Goal: Task Accomplishment & Management: Manage account settings

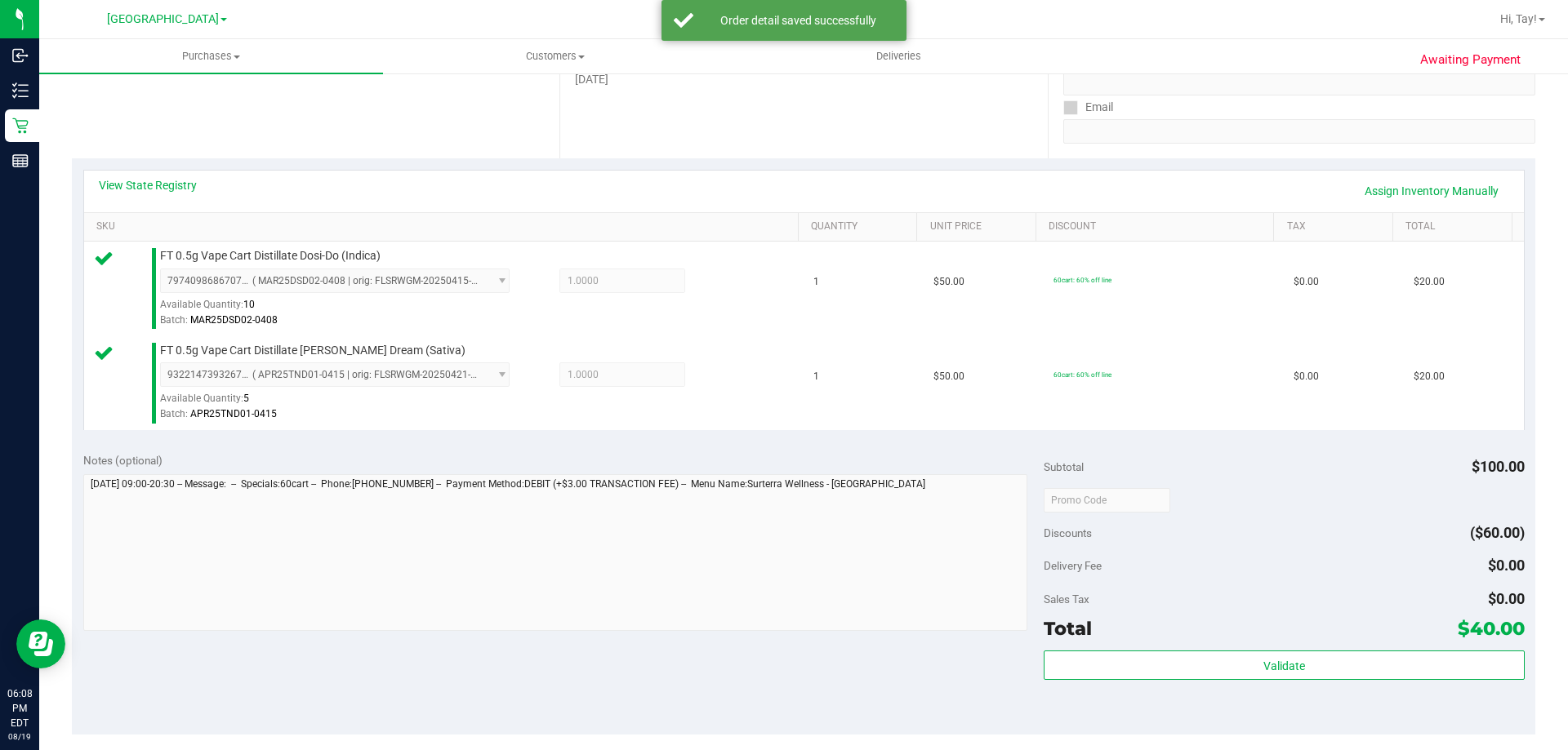
scroll to position [338, 0]
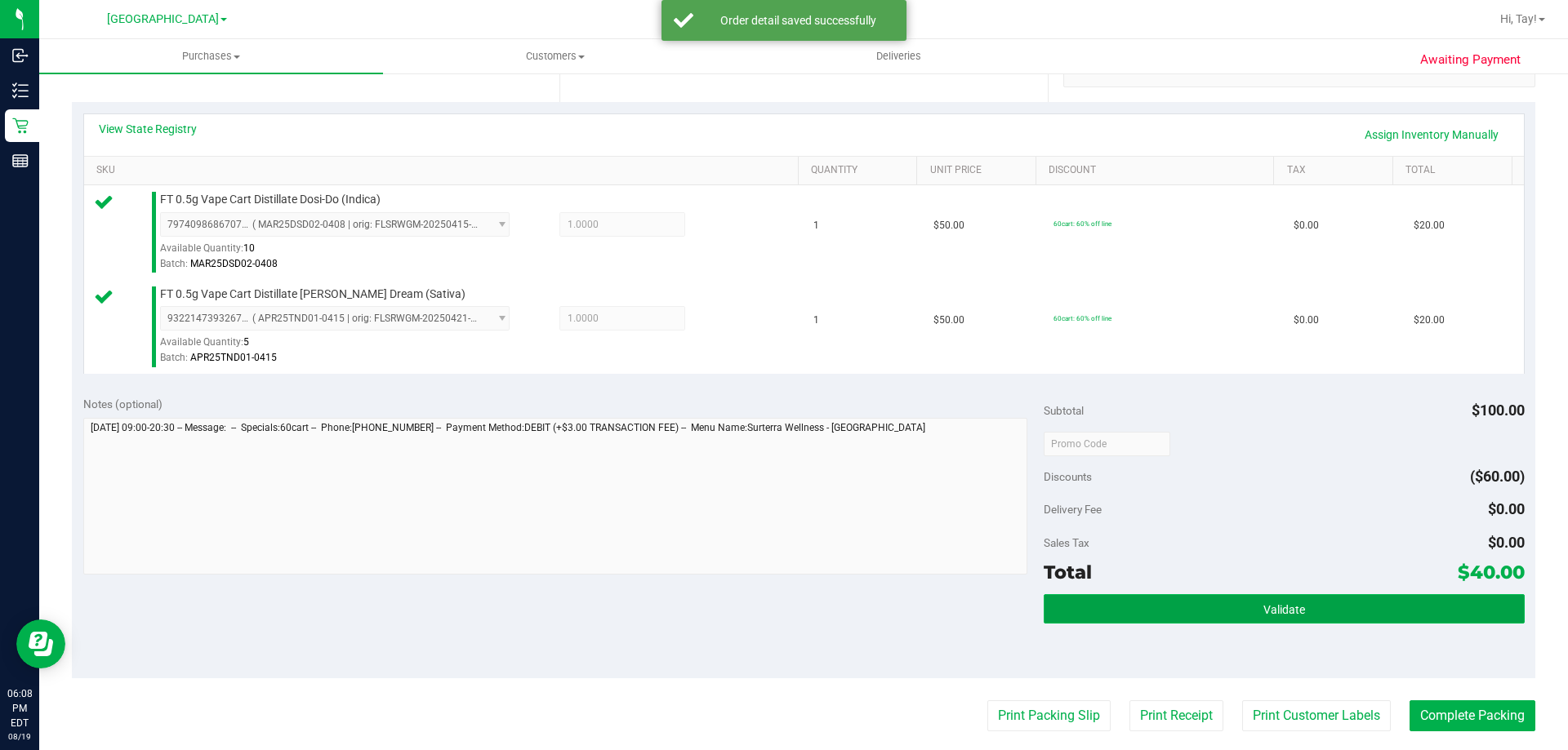
click at [1251, 606] on button "Validate" at bounding box center [1283, 610] width 480 height 30
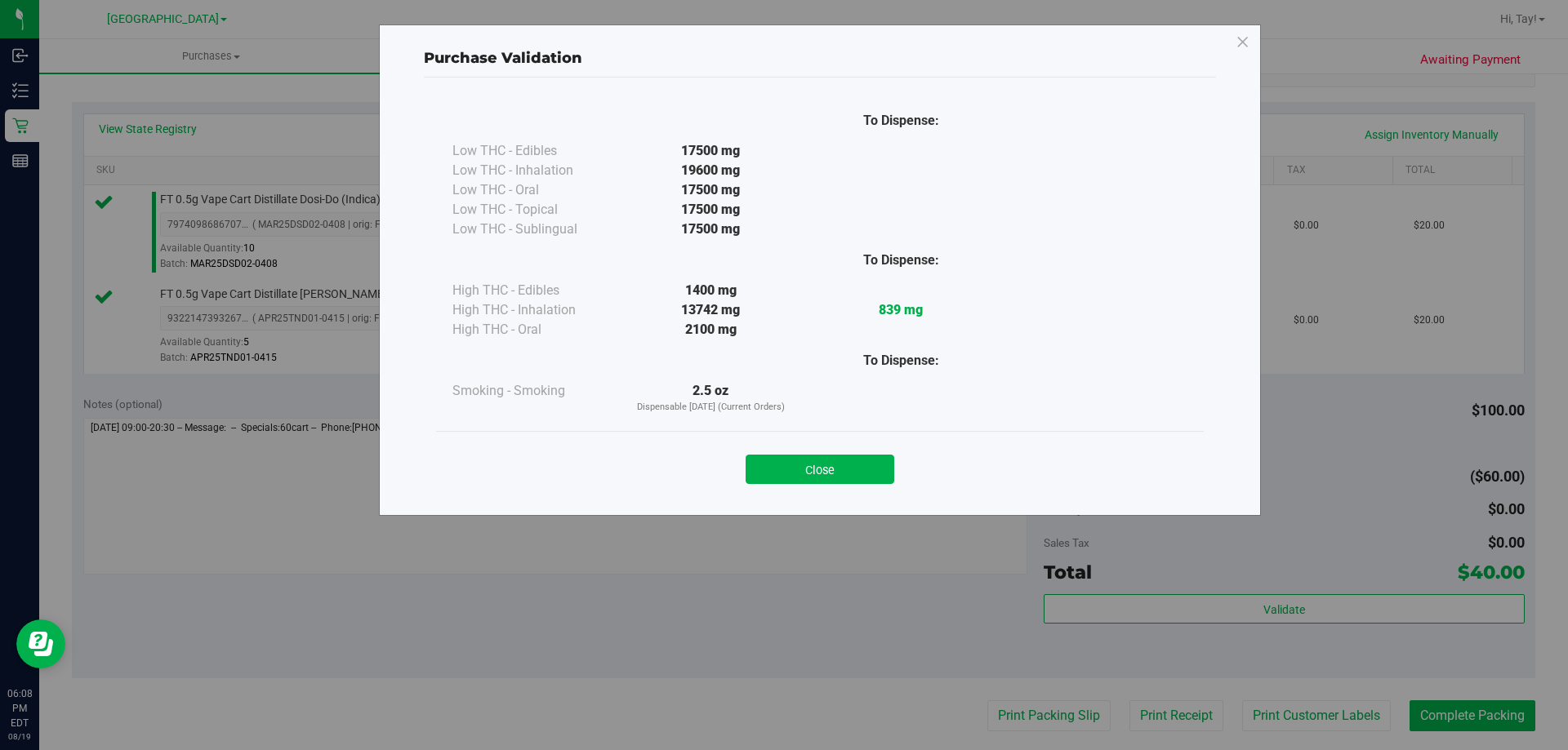
click at [819, 485] on div "Close" at bounding box center [820, 464] width 767 height 66
click at [833, 476] on button "Close" at bounding box center [819, 469] width 148 height 30
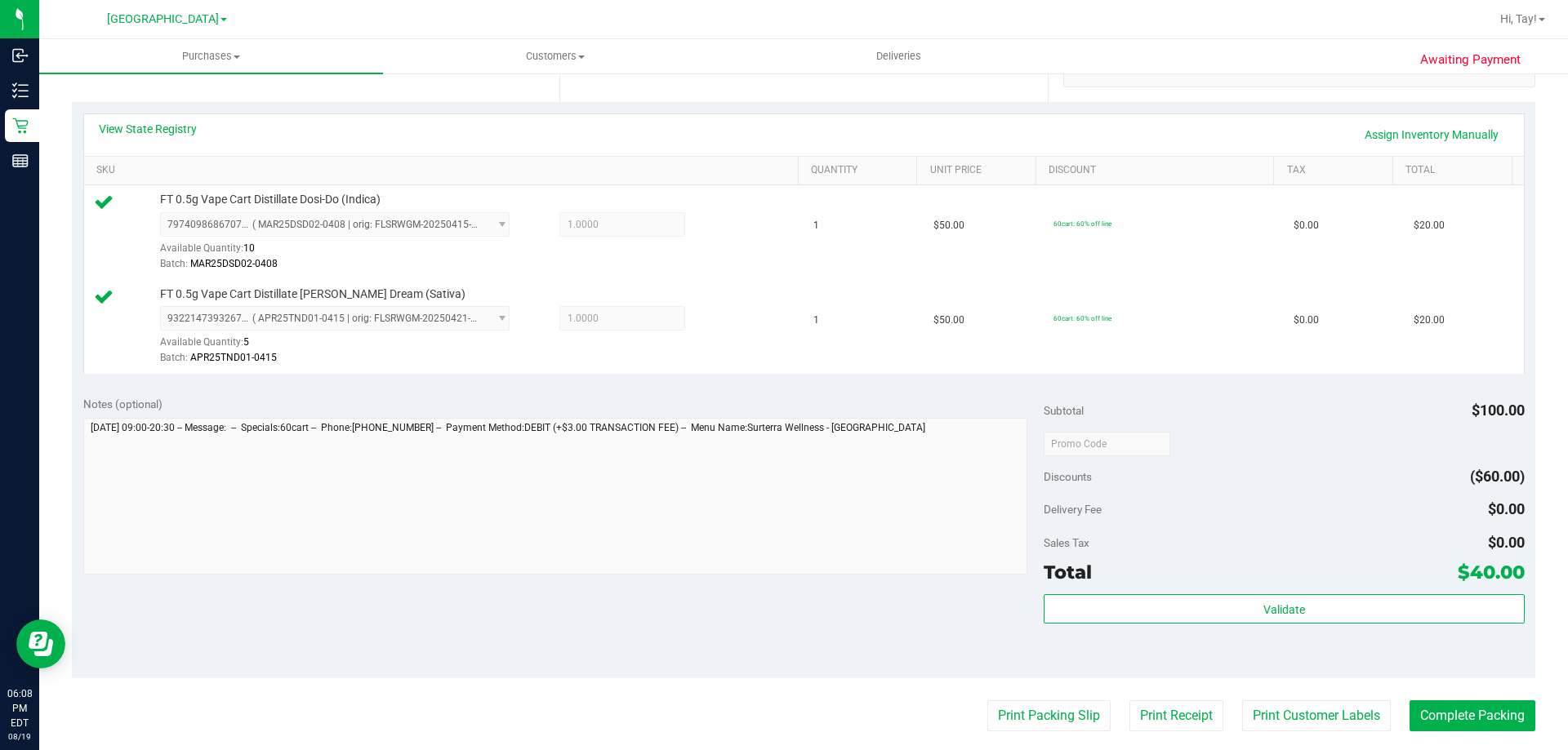
click at [1016, 735] on purchase-details "Back Edit Purchase Cancel Purchase View Profile # 11815107 BioTrack ID: - Submi…" at bounding box center [803, 404] width 1463 height 1309
click at [1011, 721] on button "Print Packing Slip" at bounding box center [1049, 715] width 124 height 31
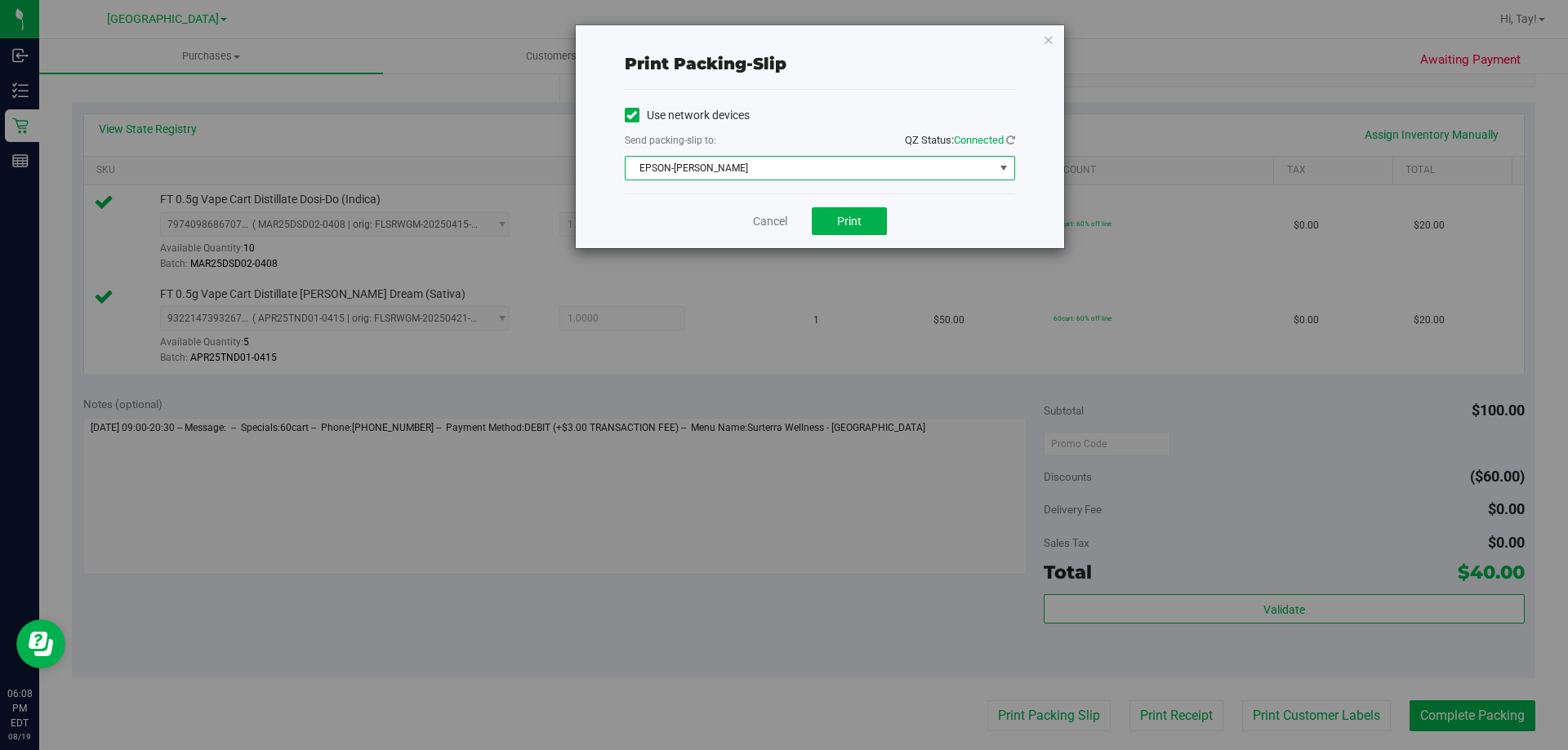
click at [822, 173] on span "EPSON-AUDREY-KITCHING" at bounding box center [810, 167] width 369 height 23
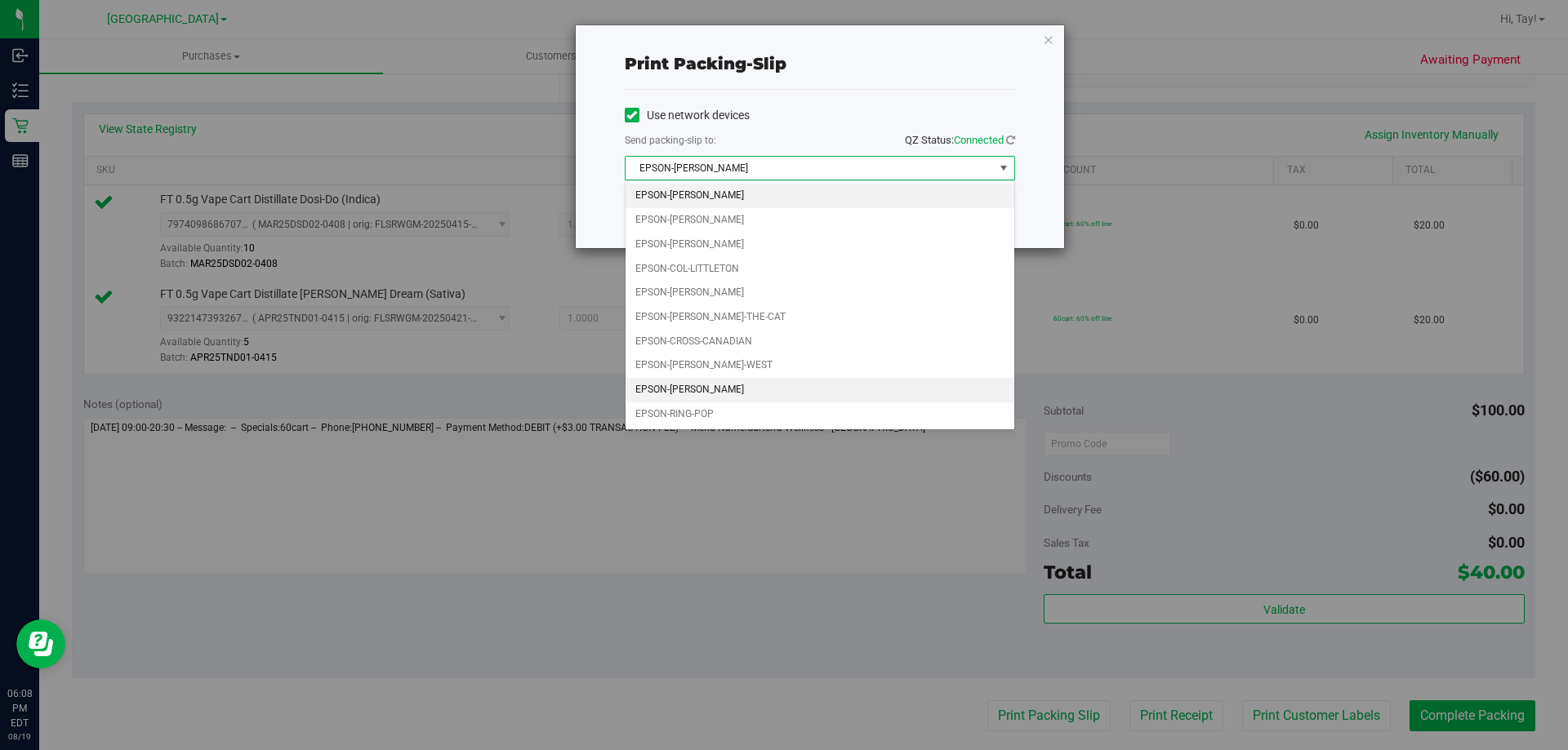
click at [735, 398] on li "EPSON-LIONEL-RICHIE" at bounding box center [820, 389] width 389 height 25
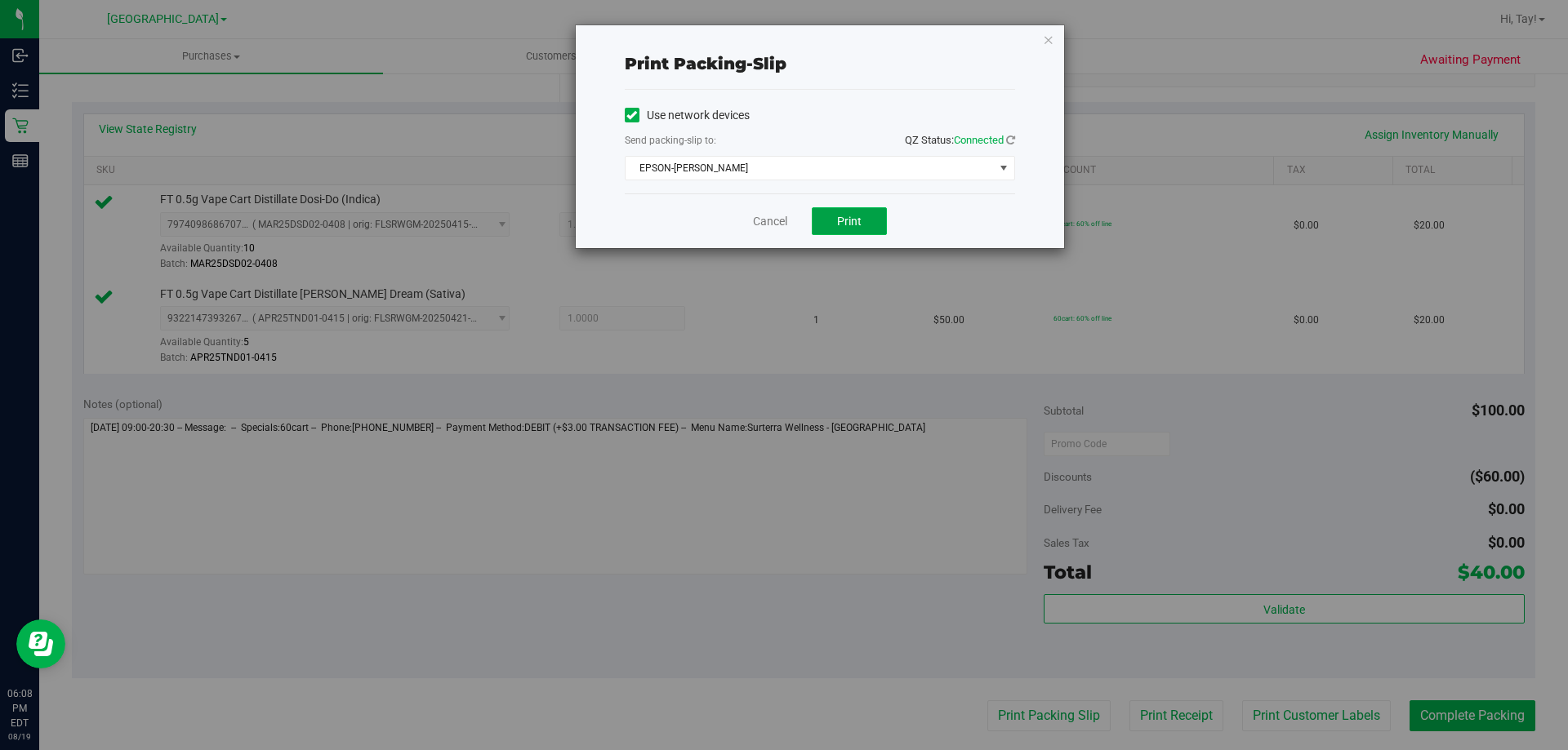
click at [878, 233] on button "Print" at bounding box center [849, 221] width 75 height 28
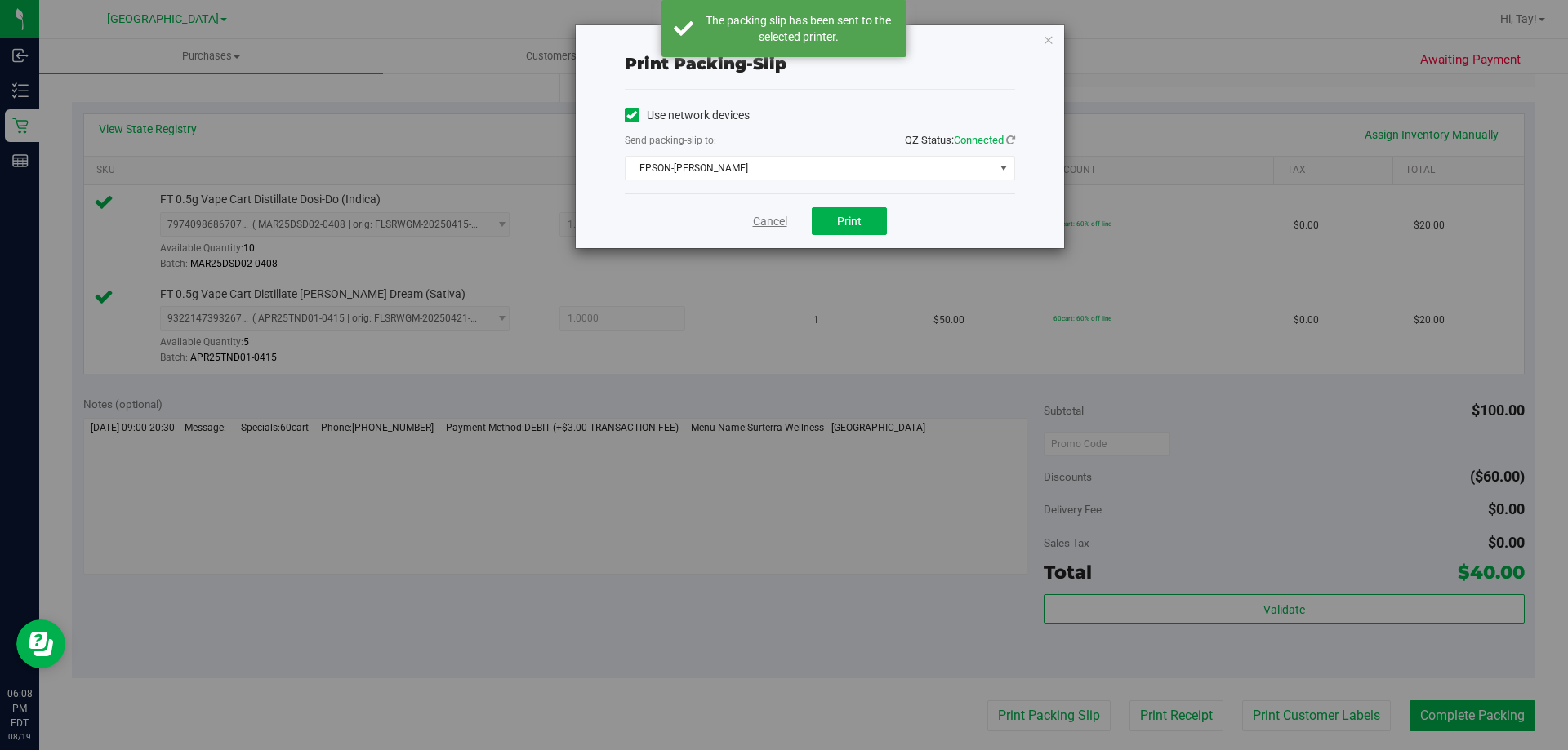
click at [764, 218] on link "Cancel" at bounding box center [770, 221] width 34 height 17
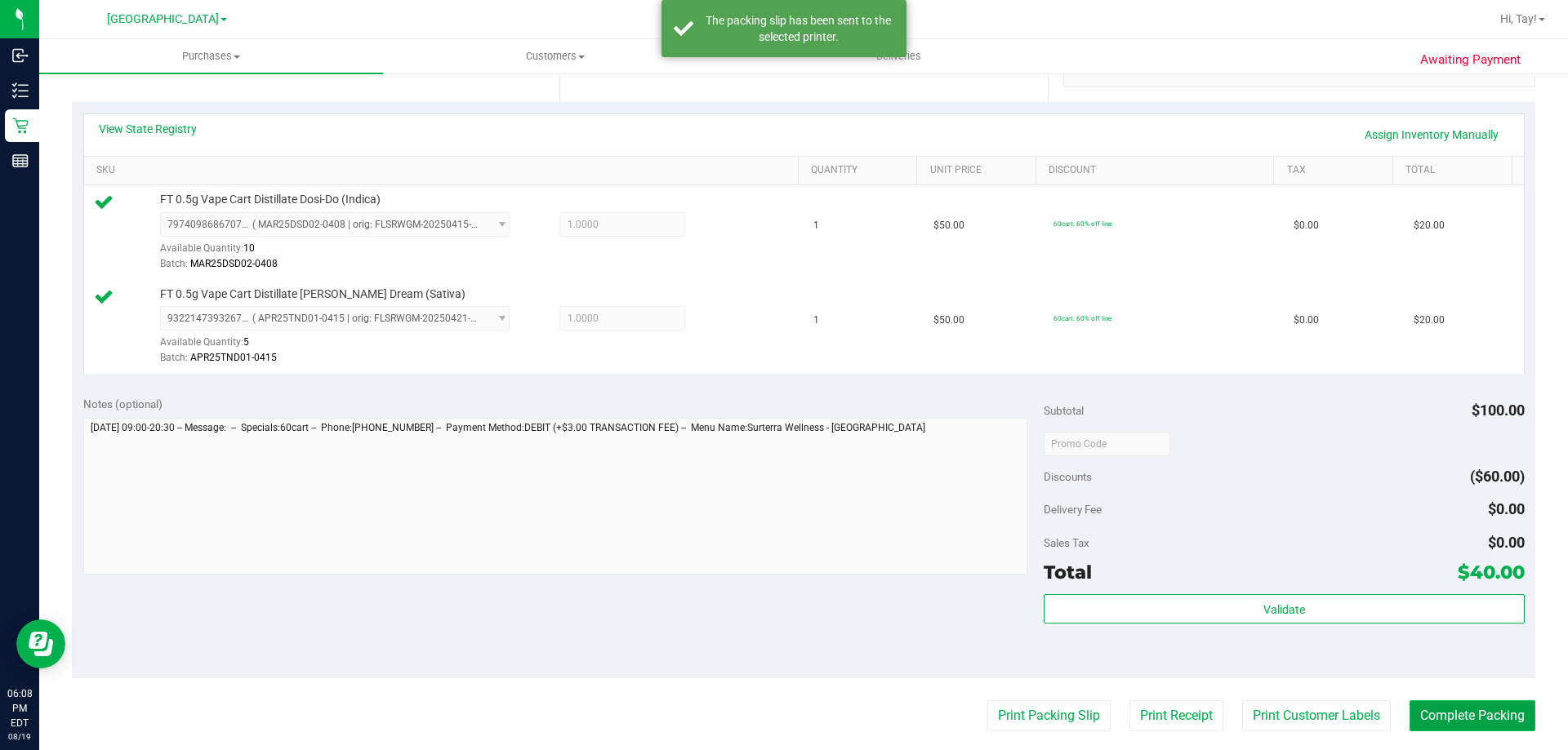
click at [1462, 715] on button "Complete Packing" at bounding box center [1472, 715] width 126 height 31
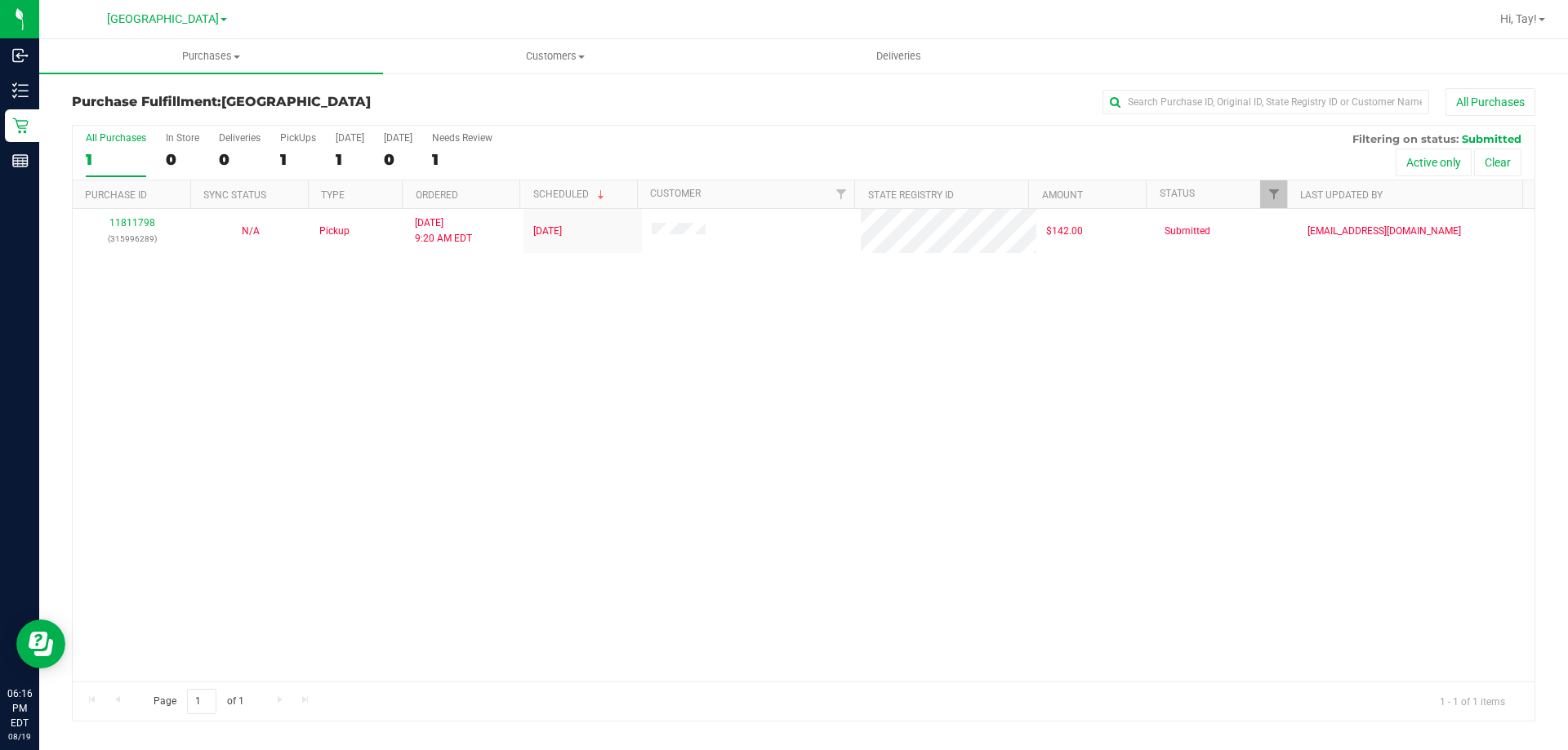
click at [379, 468] on div "11811798 (315996289) N/A Pickup [DATE] 9:20 AM EDT 8/19/2025 $142.00 Submitted …" at bounding box center [803, 445] width 1461 height 473
click at [508, 479] on div "11811798 (315996289) N/A Pickup 8/19/2025 9:20 AM EDT 8/19/2025 $142.00 Submitt…" at bounding box center [803, 445] width 1461 height 473
click at [434, 468] on div "11811798 (315996289) N/A Pickup 8/19/2025 9:20 AM EDT 8/19/2025 $142.00 Submitt…" at bounding box center [803, 445] width 1461 height 473
click at [690, 350] on div "11811798 (315996289) N/A Pickup 8/19/2025 9:20 AM EDT 8/19/2025 $142.00 Submitt…" at bounding box center [803, 445] width 1461 height 473
click at [760, 470] on div "11811798 (315996289) N/A Pickup 8/19/2025 9:20 AM EDT 8/19/2025 $142.00 Submitt…" at bounding box center [803, 445] width 1461 height 473
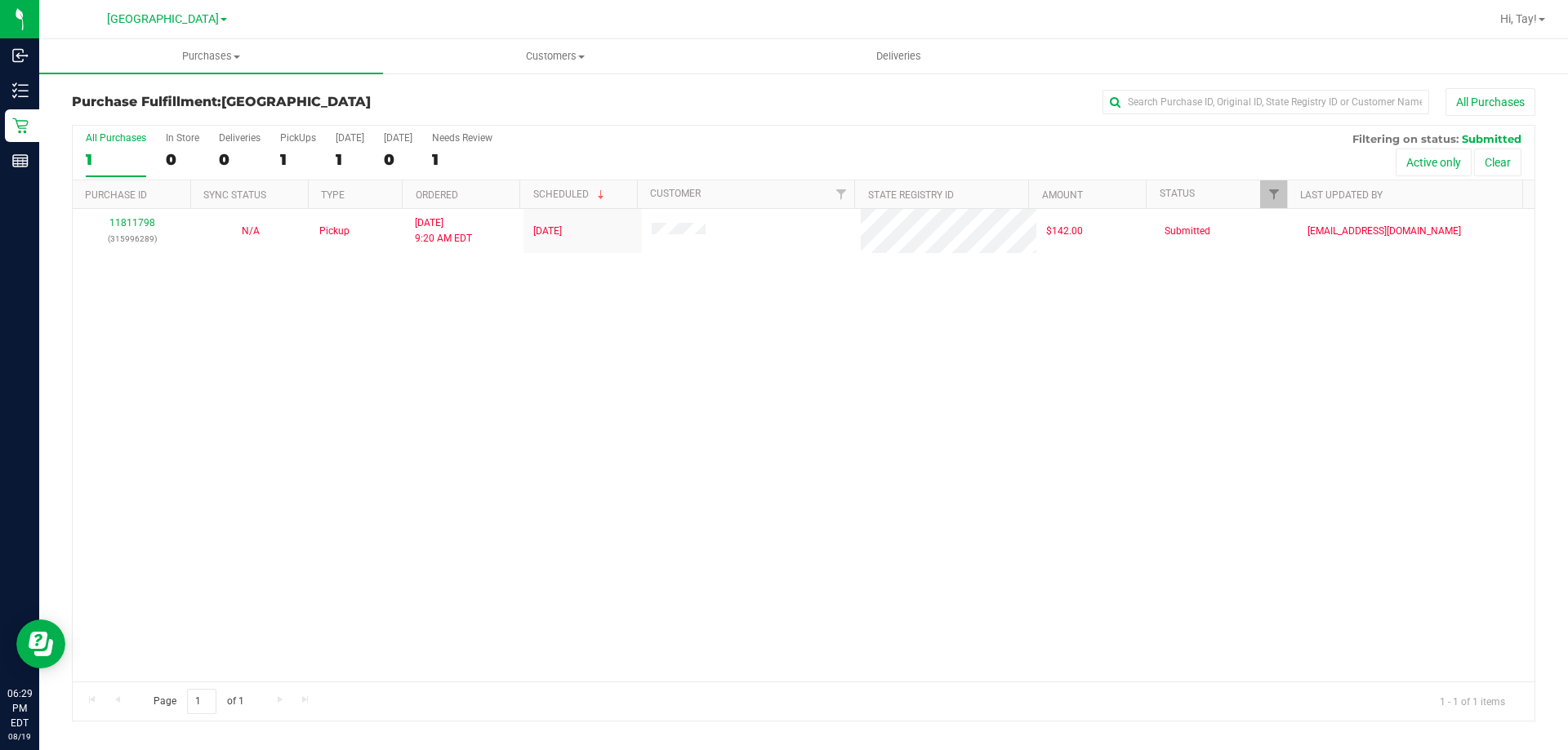
click at [301, 375] on div "11811798 (315996289) N/A Pickup 8/19/2025 9:20 AM EDT 8/19/2025 $142.00 Submitt…" at bounding box center [803, 445] width 1461 height 473
click at [798, 371] on div "11811798 (315996289) N/A Pickup 8/19/2025 9:20 AM EDT 8/19/2025 $142.00 Submitt…" at bounding box center [803, 445] width 1461 height 473
click at [799, 371] on div "11811798 (315996289) N/A Pickup 8/19/2025 9:20 AM EDT 8/19/2025 $142.00 Submitt…" at bounding box center [803, 445] width 1461 height 473
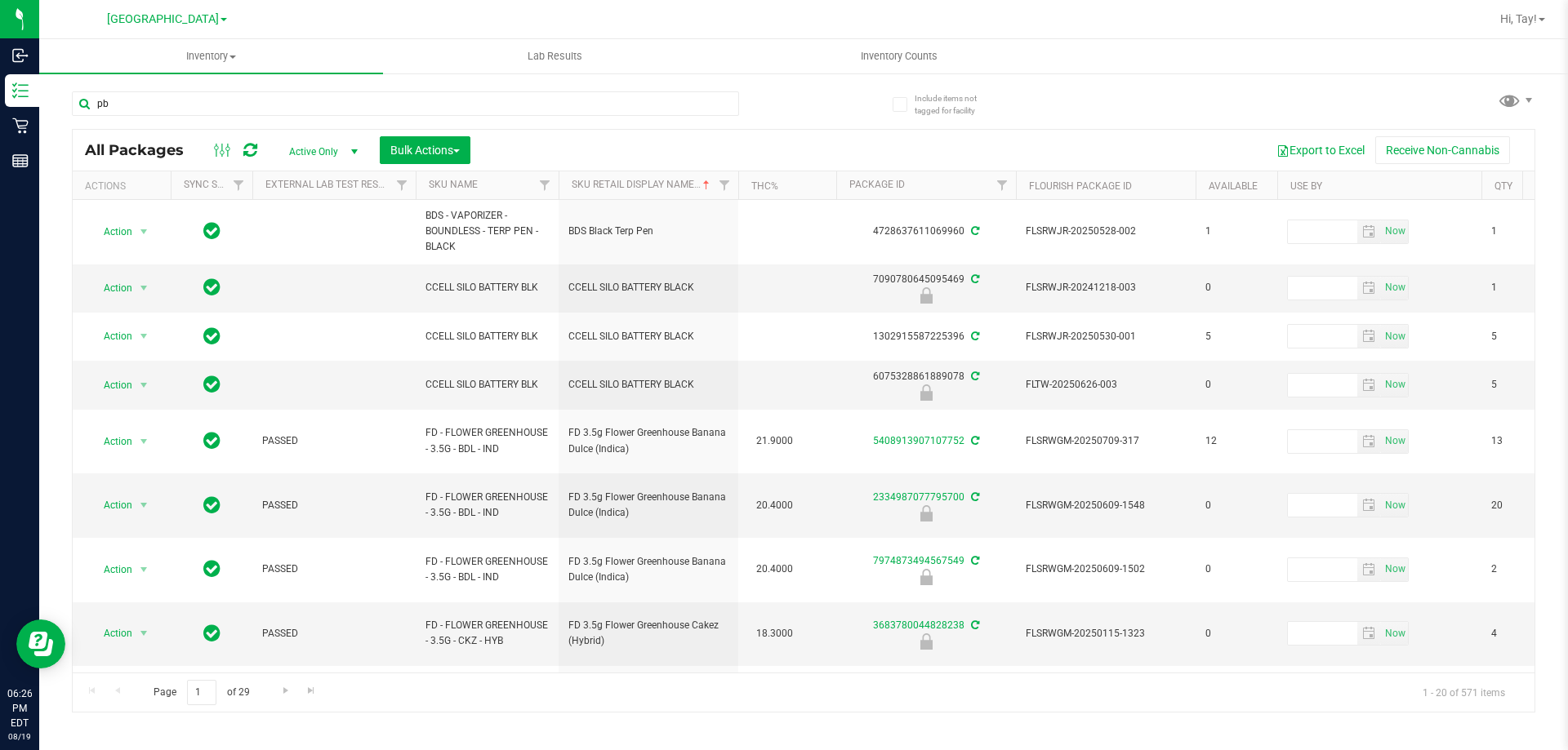
type input "pbs"
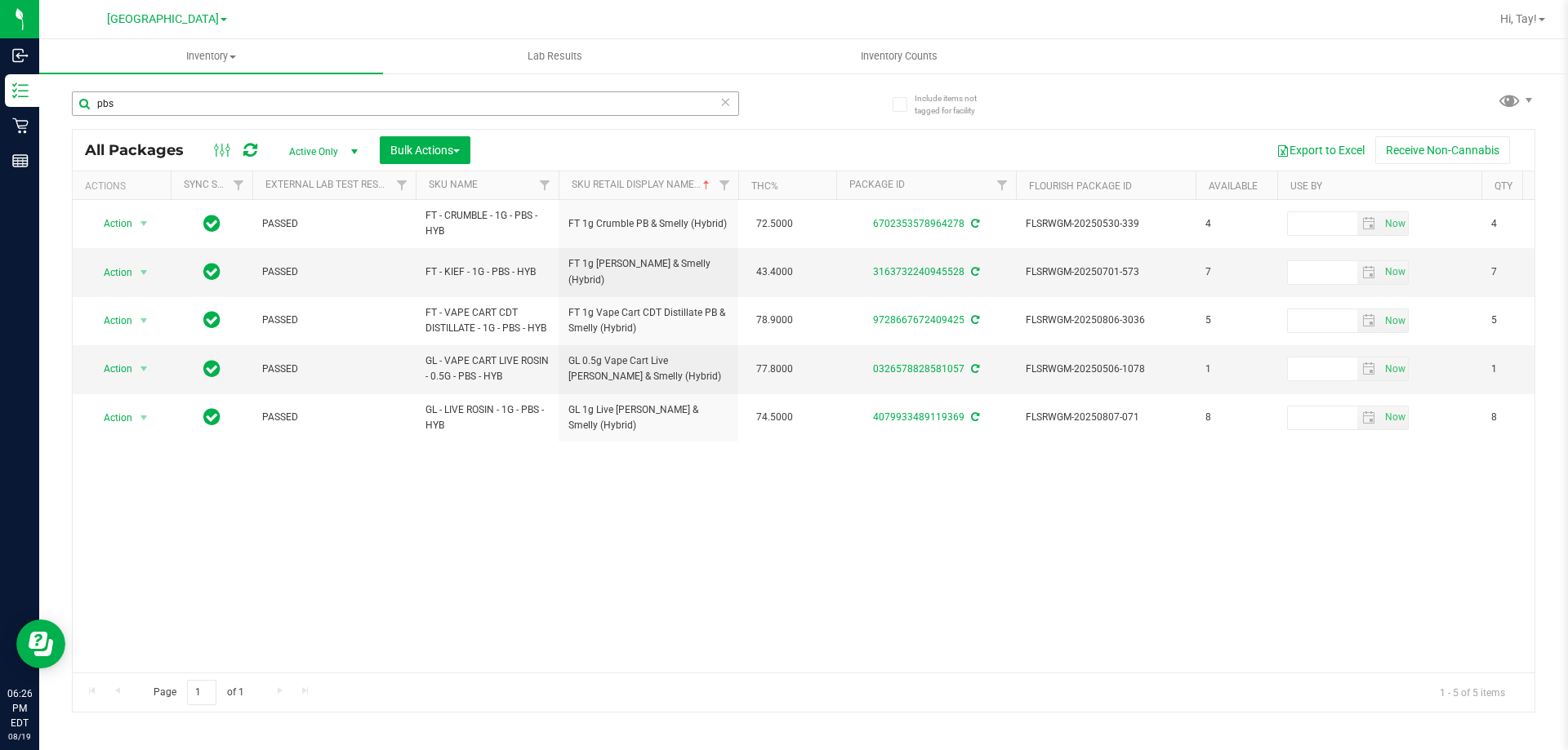
click at [400, 111] on input "pbs" at bounding box center [405, 104] width 667 height 25
click at [603, 518] on div "Action Action Create package Edit attributes Global inventory Locate package Lo…" at bounding box center [803, 436] width 1461 height 473
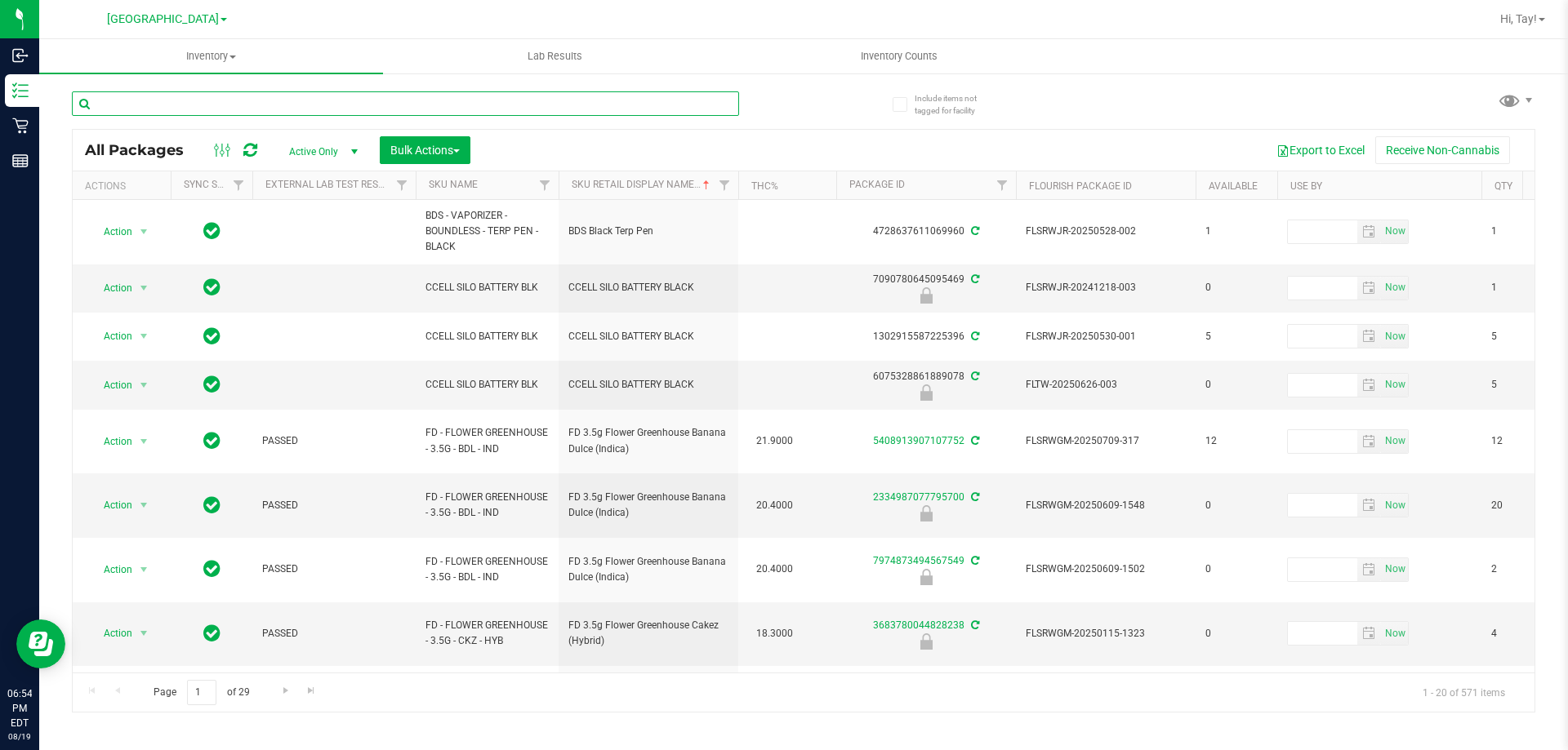
click at [286, 98] on input "text" at bounding box center [405, 104] width 667 height 25
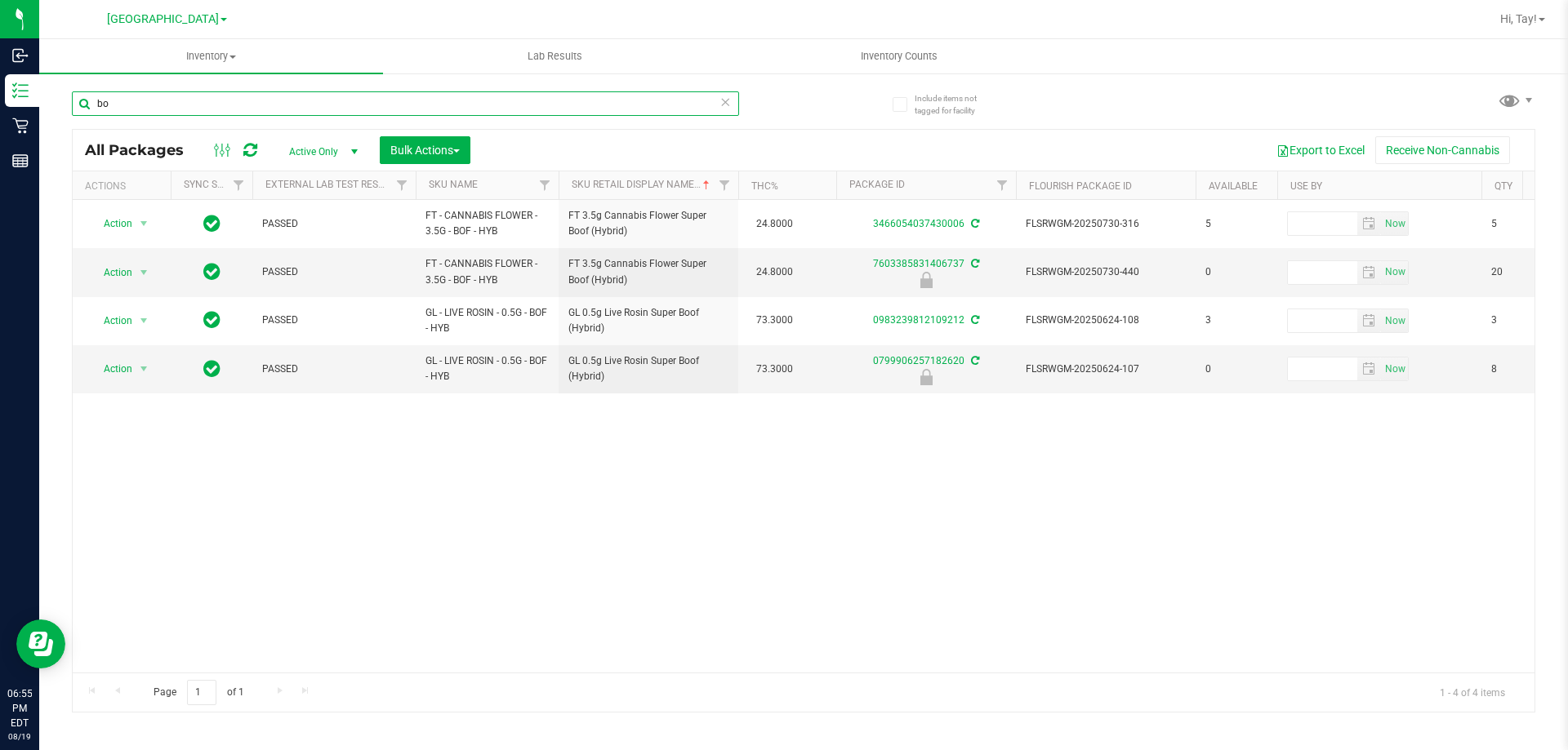
type input "b"
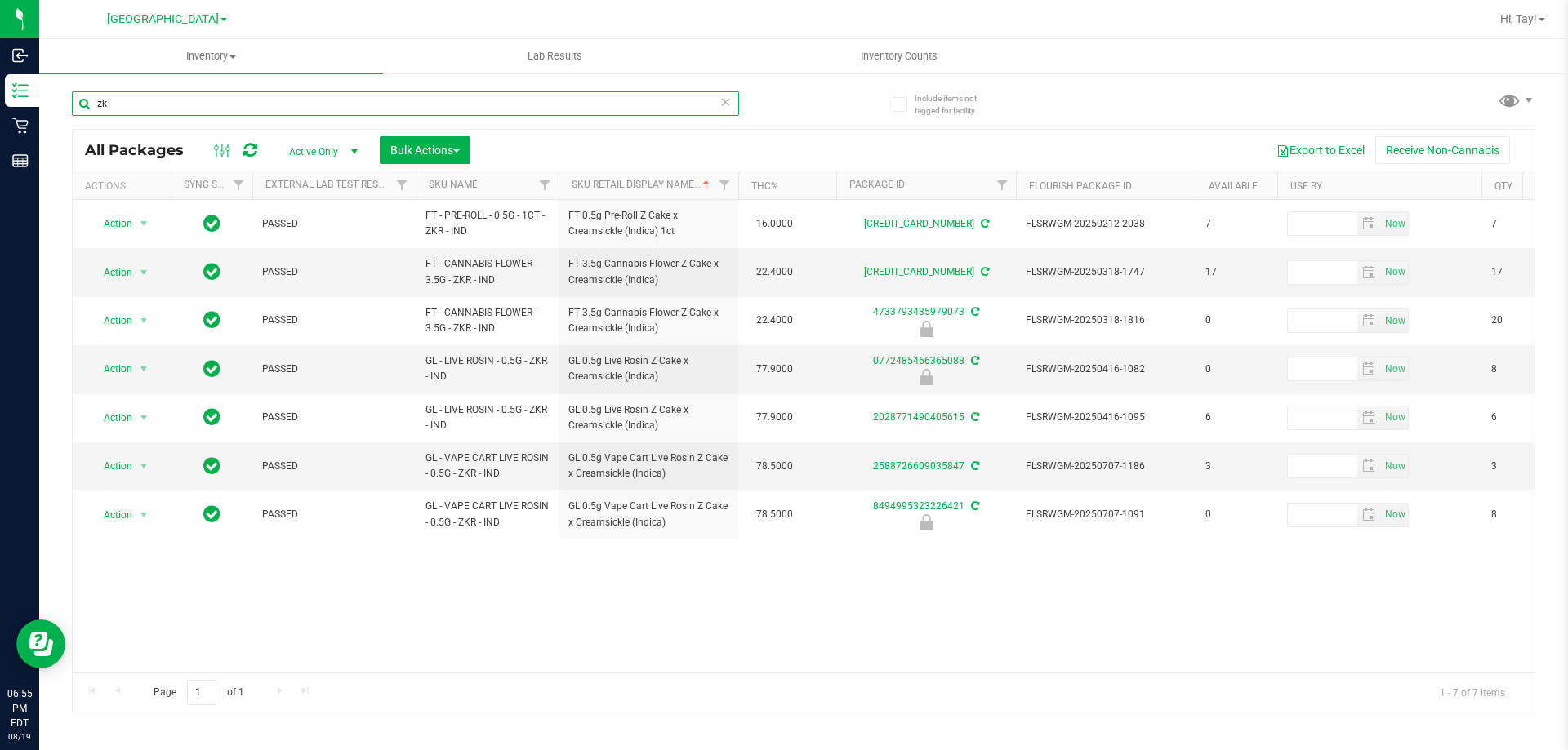
type input "z"
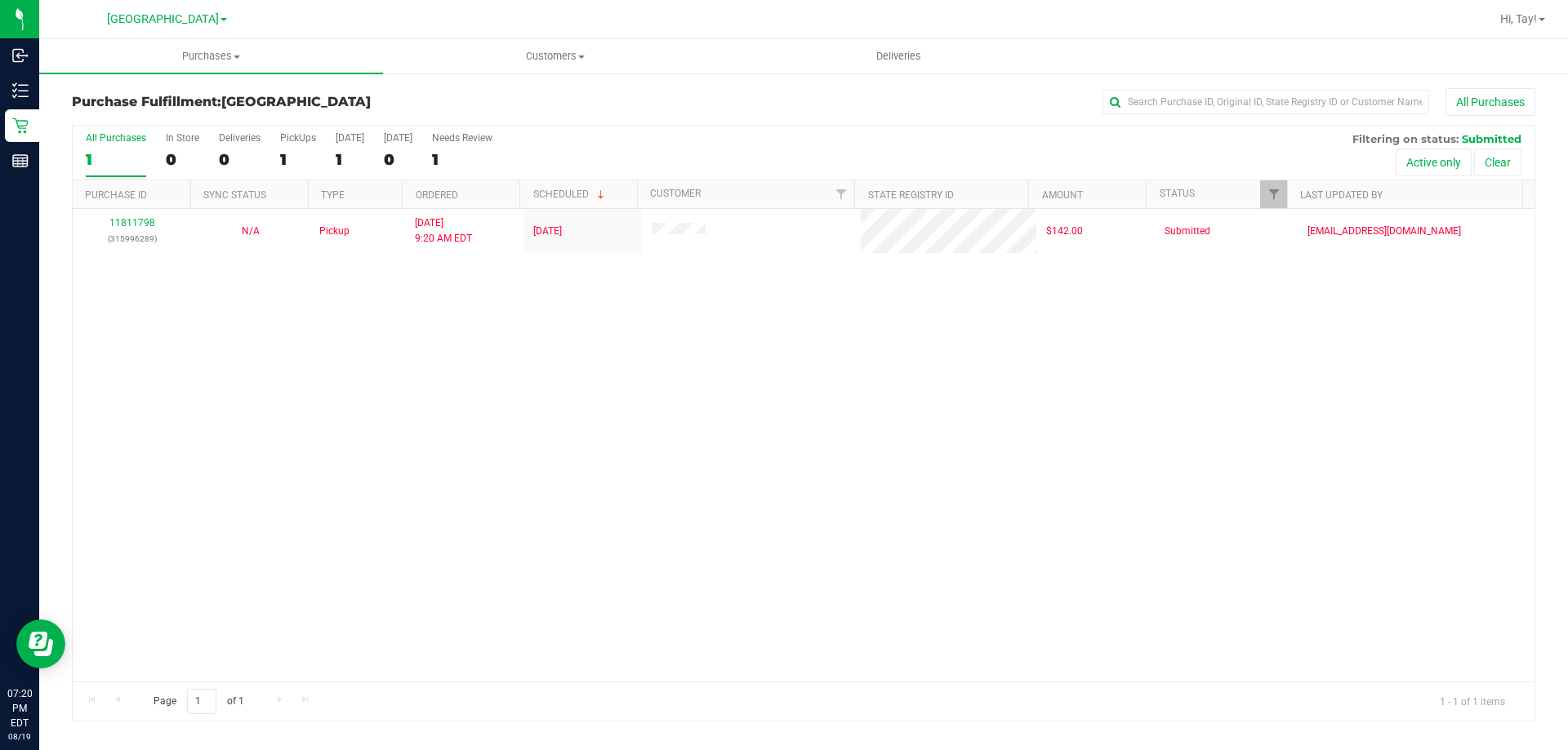
click at [599, 156] on div "All Purchases 1 In Store 0 Deliveries 0 PickUps 1 Today 1 Tomorrow 0 Needs Revi…" at bounding box center [803, 152] width 1461 height 55
click at [443, 476] on div "11811798 (315996289) N/A Pickup 8/19/2025 9:20 AM EDT 8/19/2025 $142.00 Submitt…" at bounding box center [803, 445] width 1461 height 473
click at [392, 403] on div "11811798 (315996289) N/A Pickup 8/19/2025 9:20 AM EDT 8/19/2025 $142.00 Submitt…" at bounding box center [803, 445] width 1461 height 473
click at [437, 412] on div "11811798 (315996289) N/A Pickup 8/19/2025 9:20 AM EDT 8/19/2025 $142.00 Submitt…" at bounding box center [803, 445] width 1461 height 473
click at [542, 384] on div "11811798 (315996289) N/A Pickup 8/19/2025 9:20 AM EDT 8/19/2025 $142.00 Submitt…" at bounding box center [803, 445] width 1461 height 473
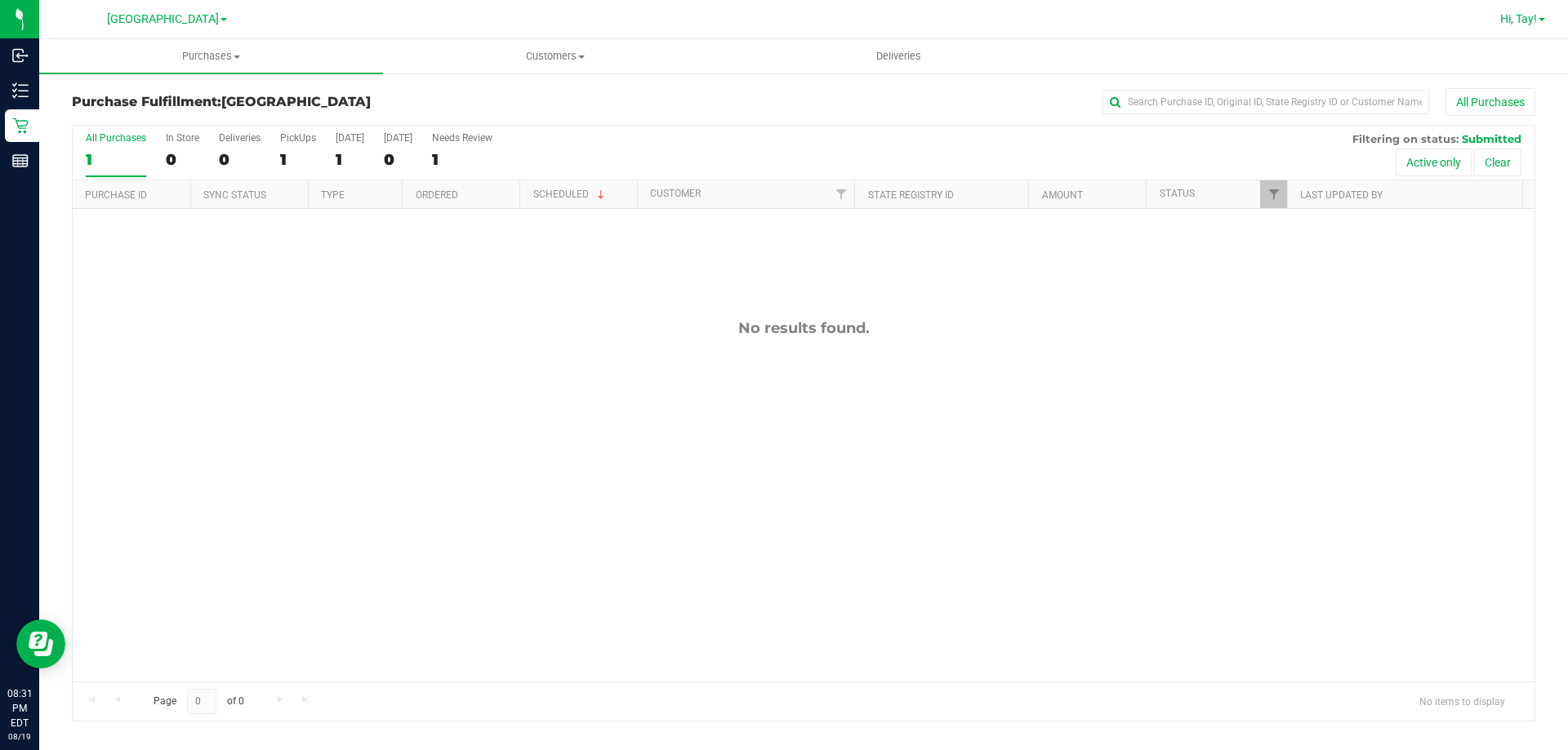
click at [1516, 20] on span "Hi, Tay!" at bounding box center [1517, 18] width 37 height 13
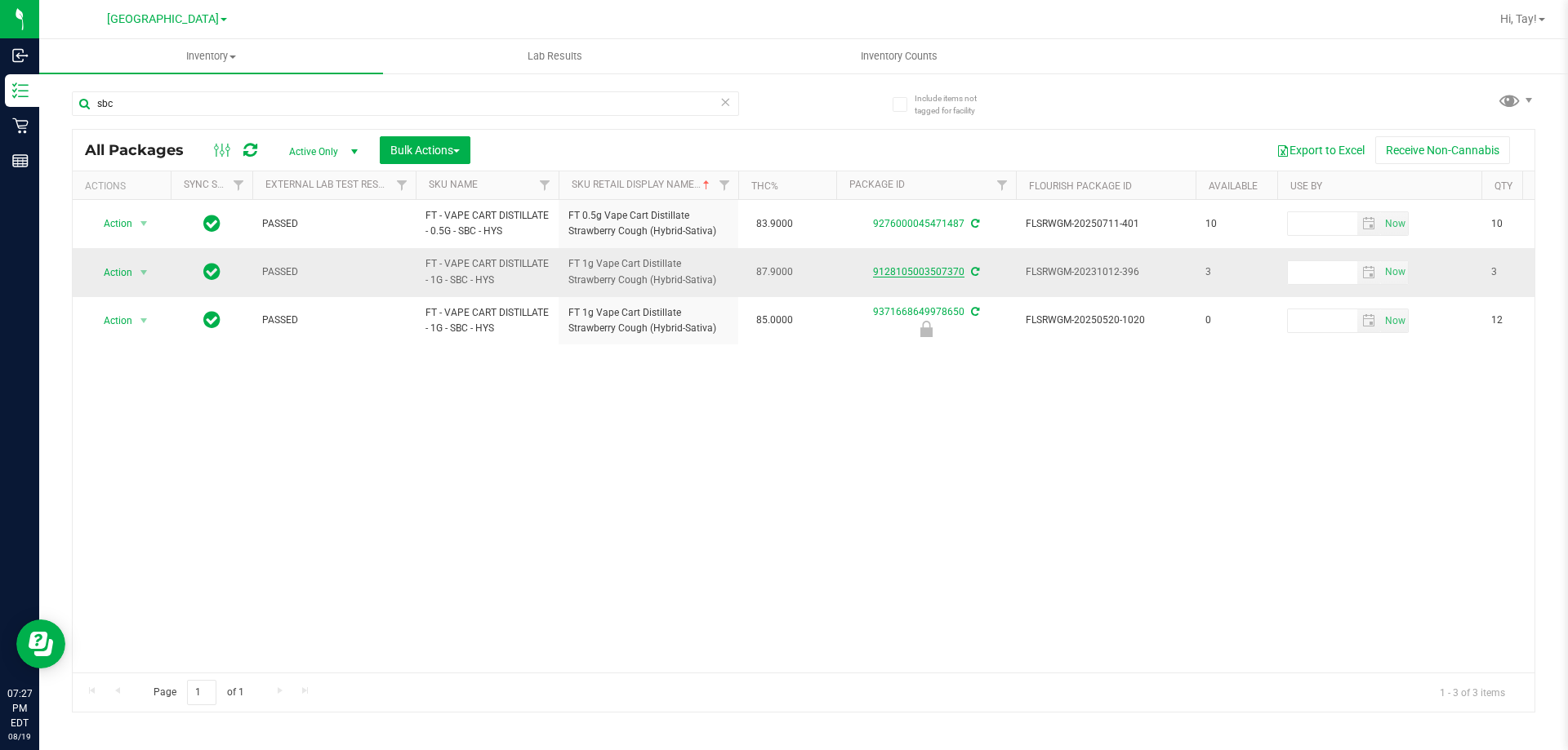
click at [890, 274] on link "9128105003507370" at bounding box center [918, 271] width 92 height 11
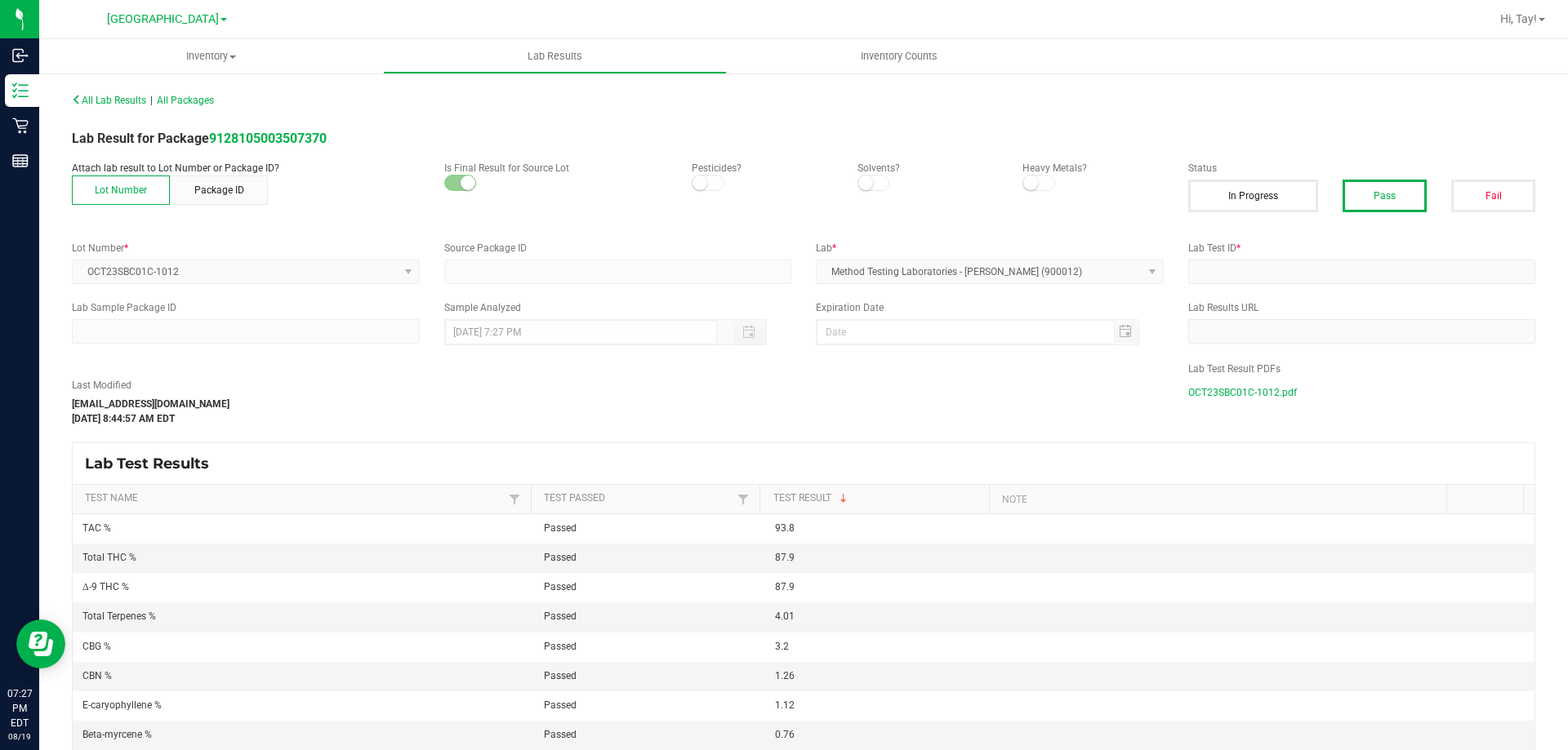
type input "9128105003507370"
type input "2310CBR0101-011"
type input "05/19/2025 8:44 AM"
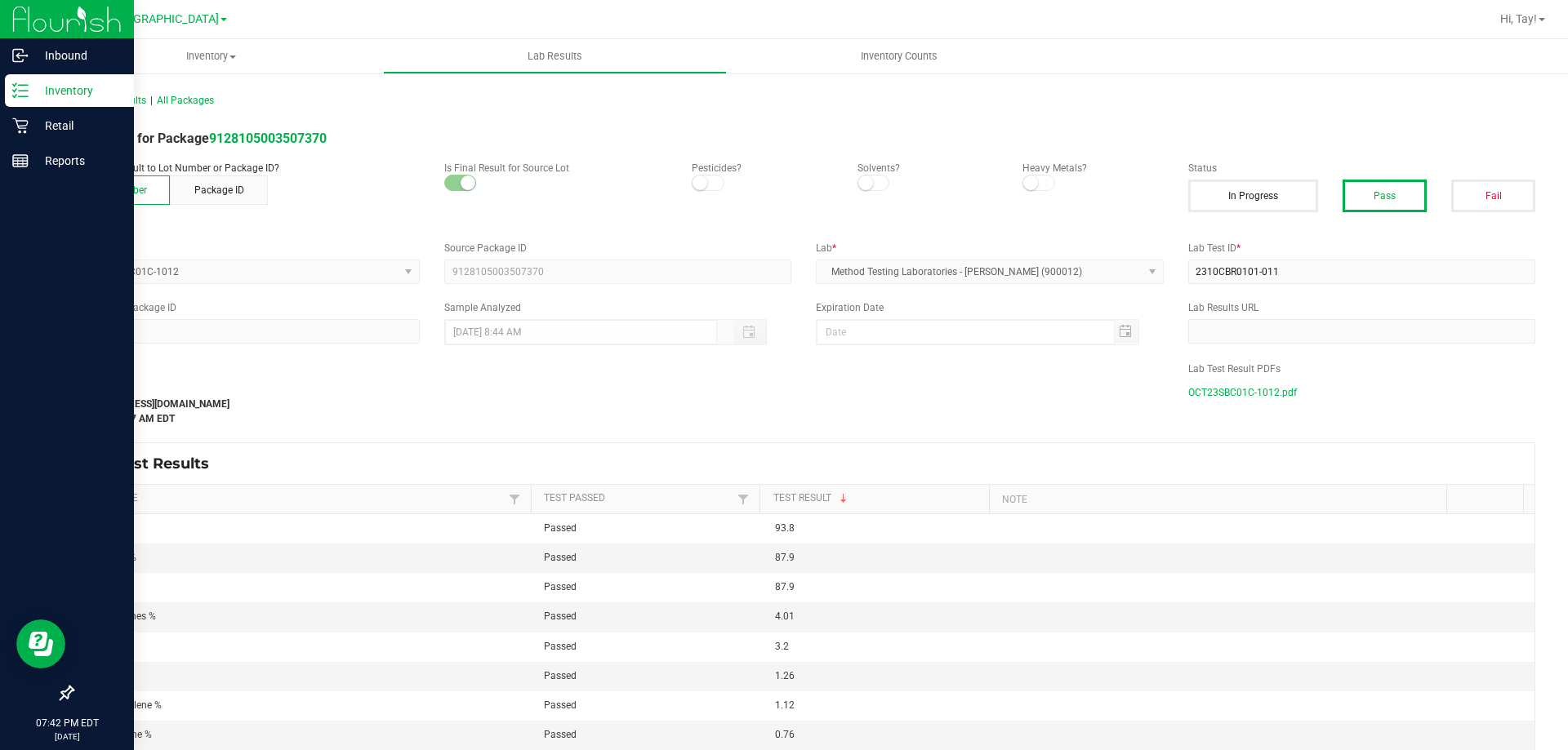
click at [22, 87] on icon at bounding box center [20, 91] width 16 height 16
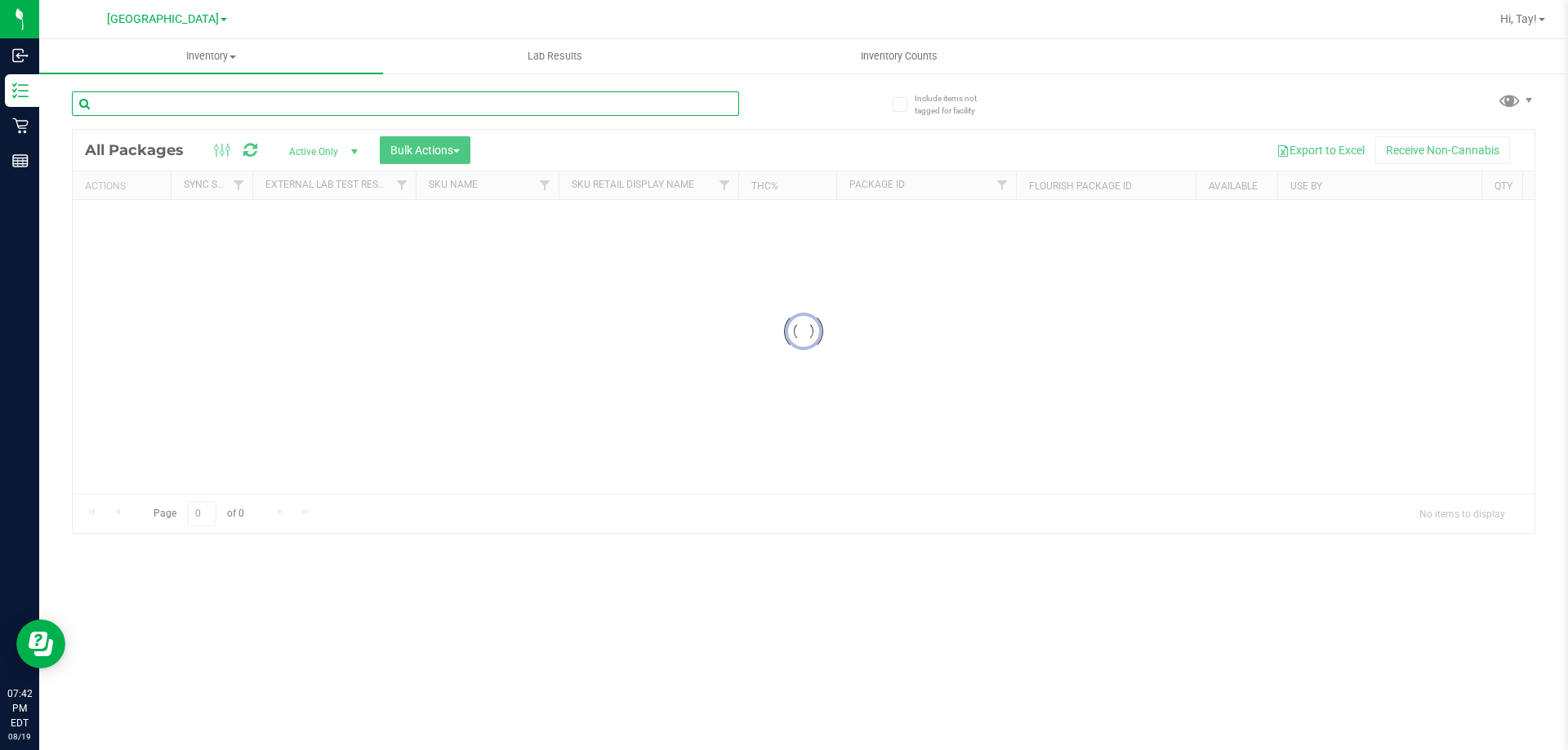
click at [187, 109] on input "text" at bounding box center [405, 104] width 667 height 25
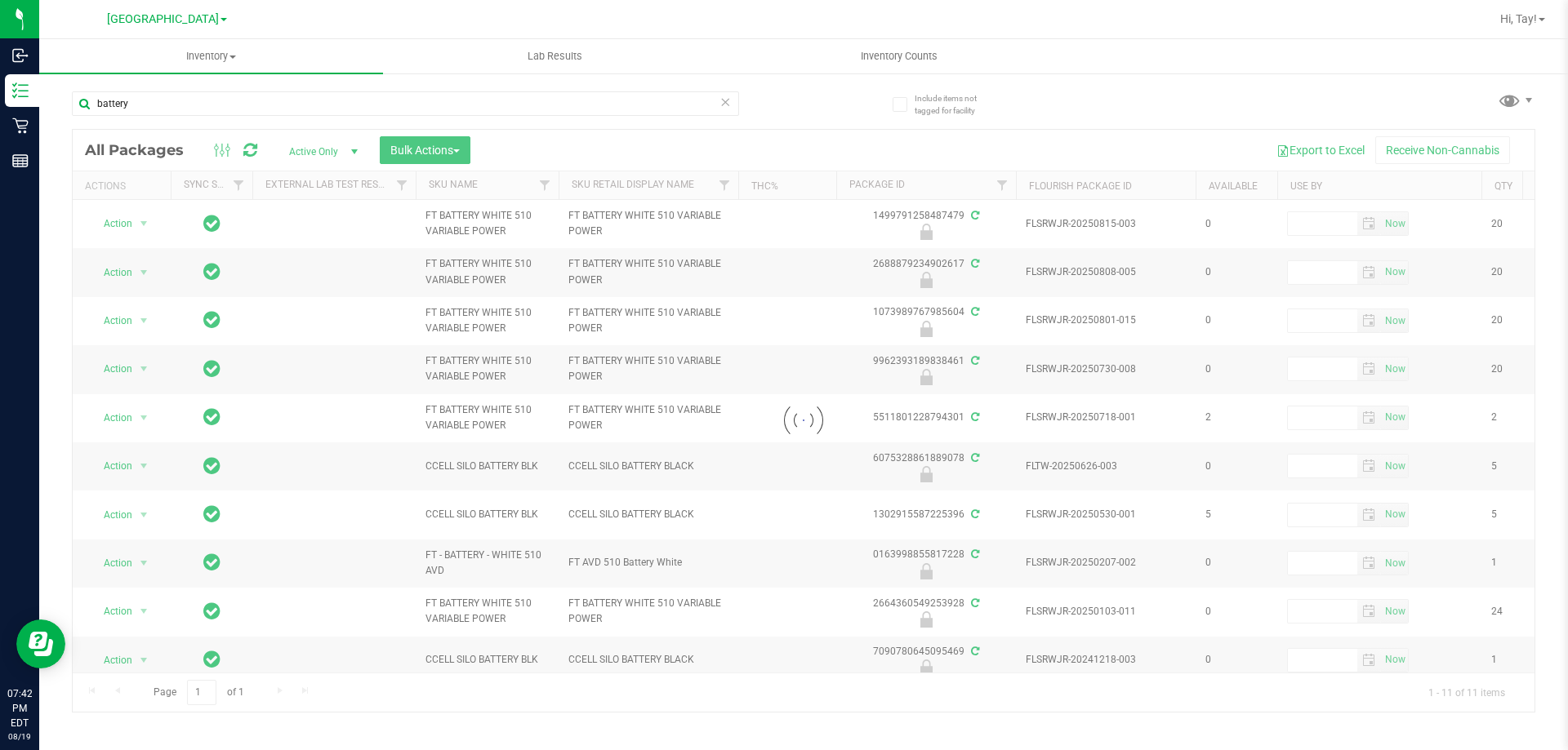
click at [699, 183] on div at bounding box center [803, 420] width 1461 height 582
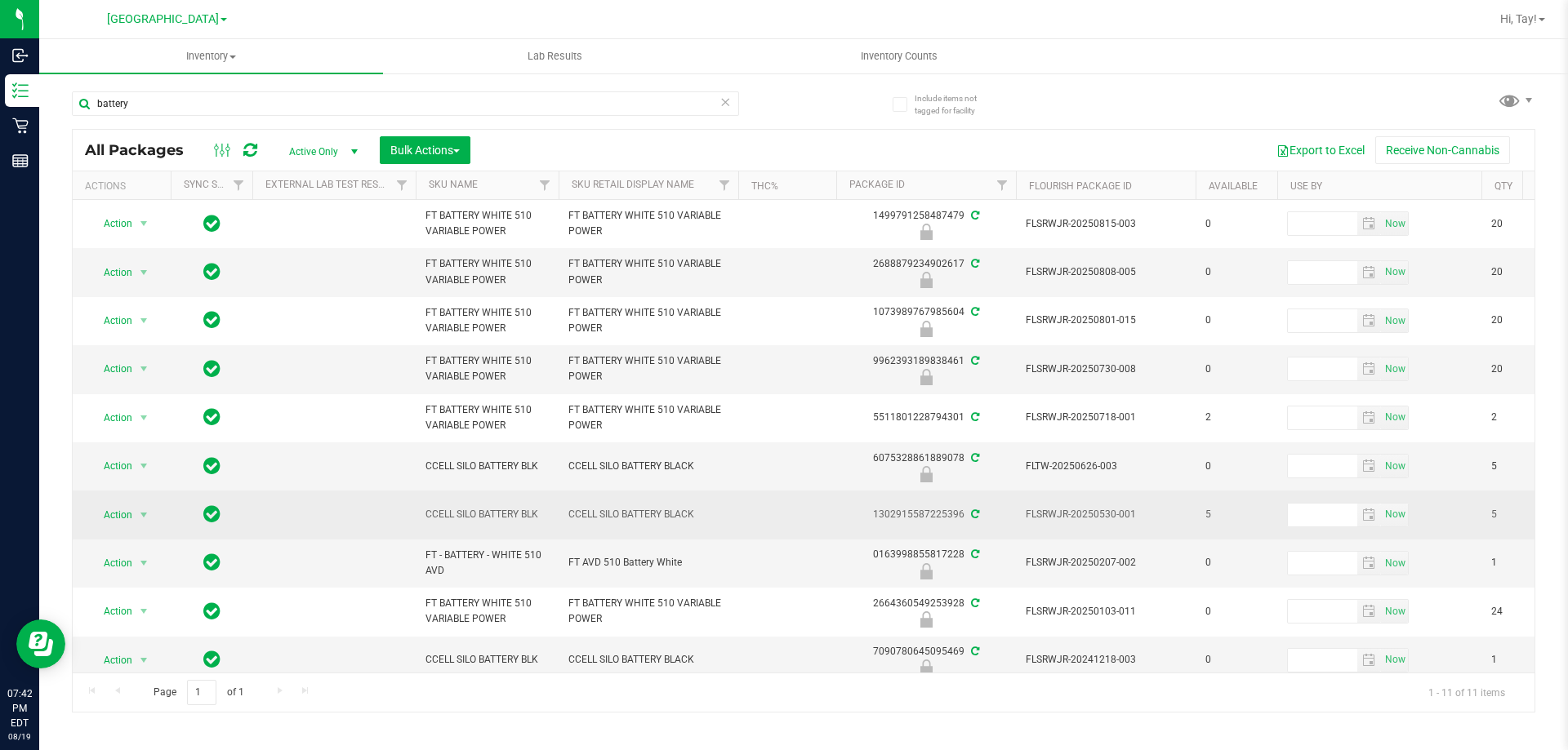
scroll to position [89, 0]
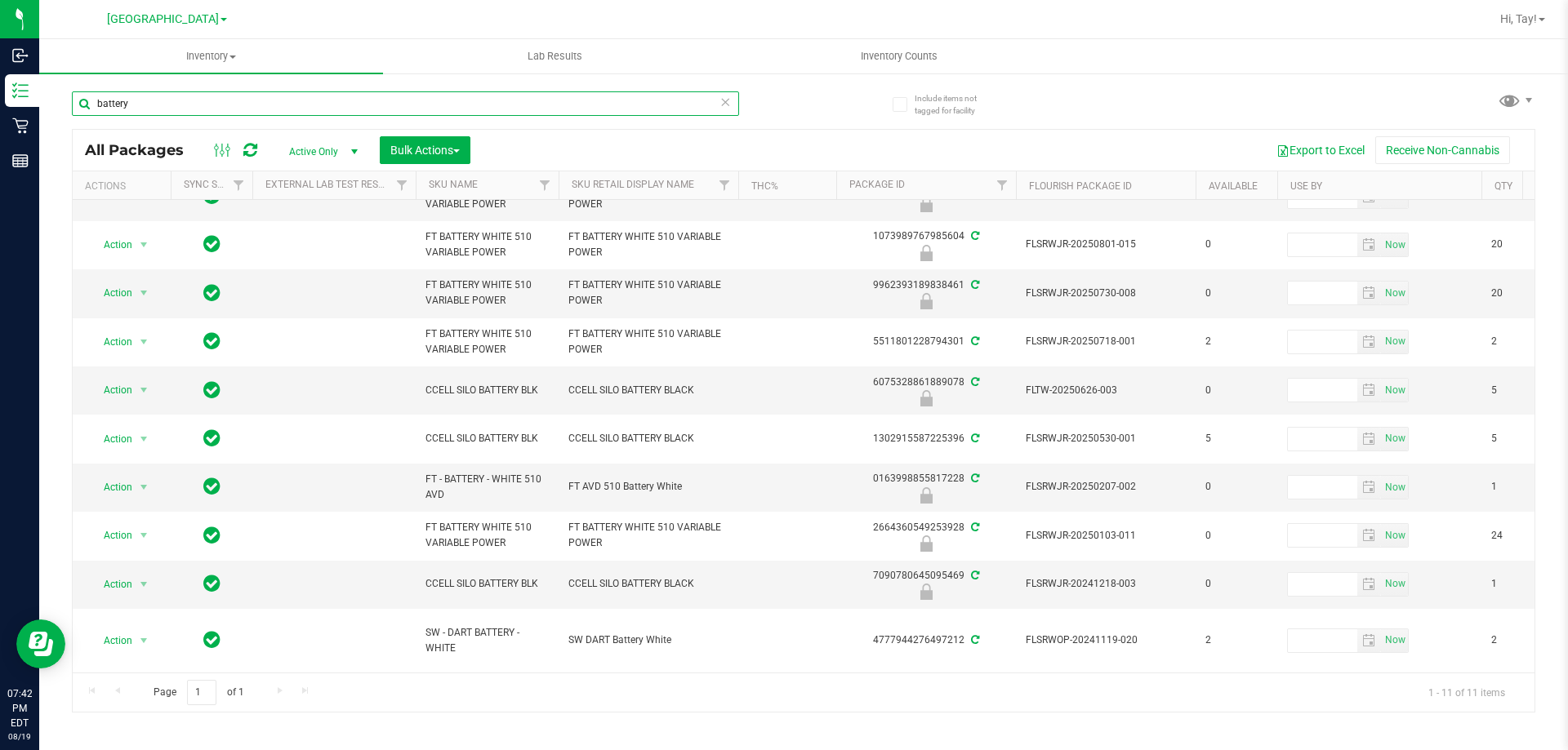
click at [445, 98] on input "battery" at bounding box center [405, 104] width 667 height 25
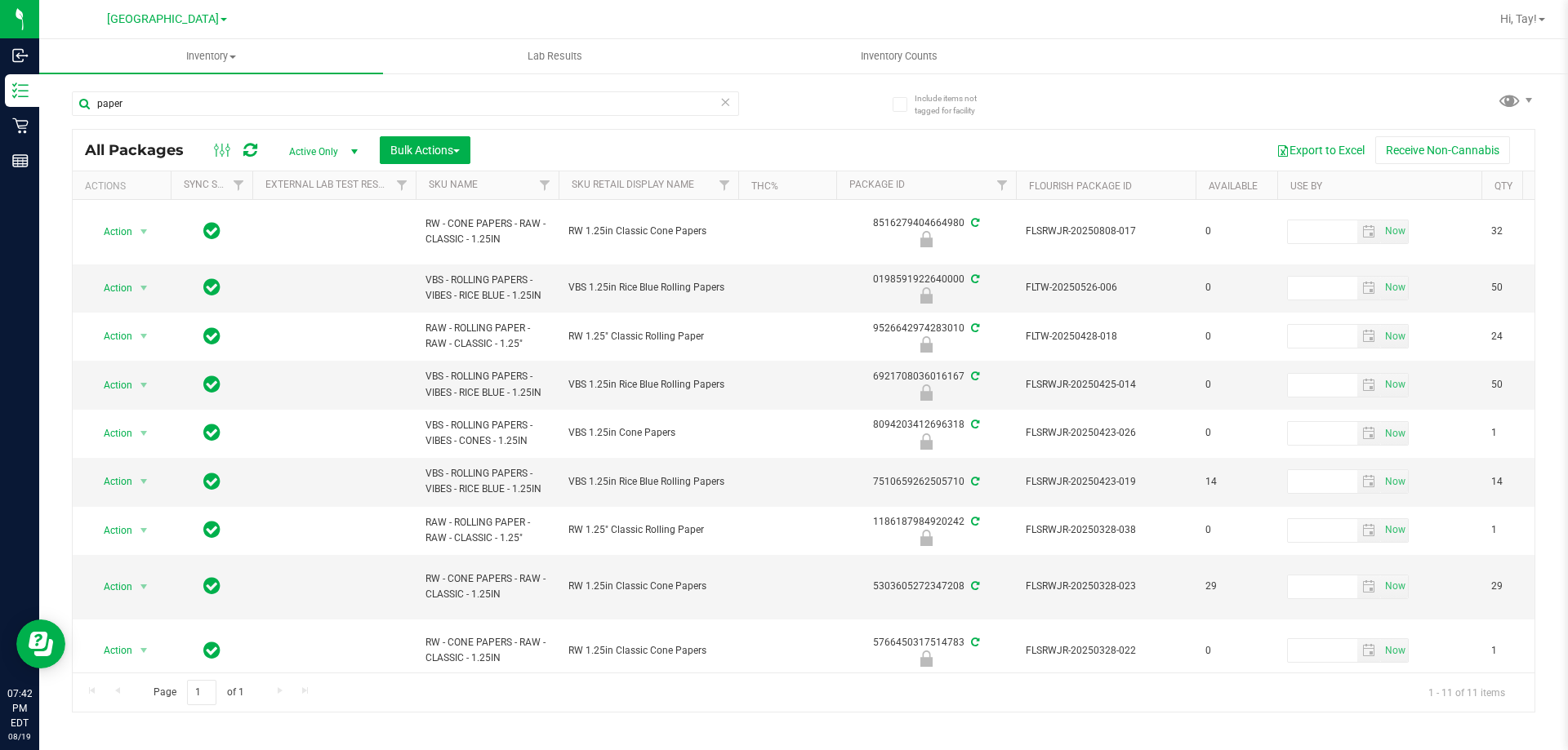
click at [700, 183] on th "Sku Retail Display Name" at bounding box center [649, 185] width 179 height 29
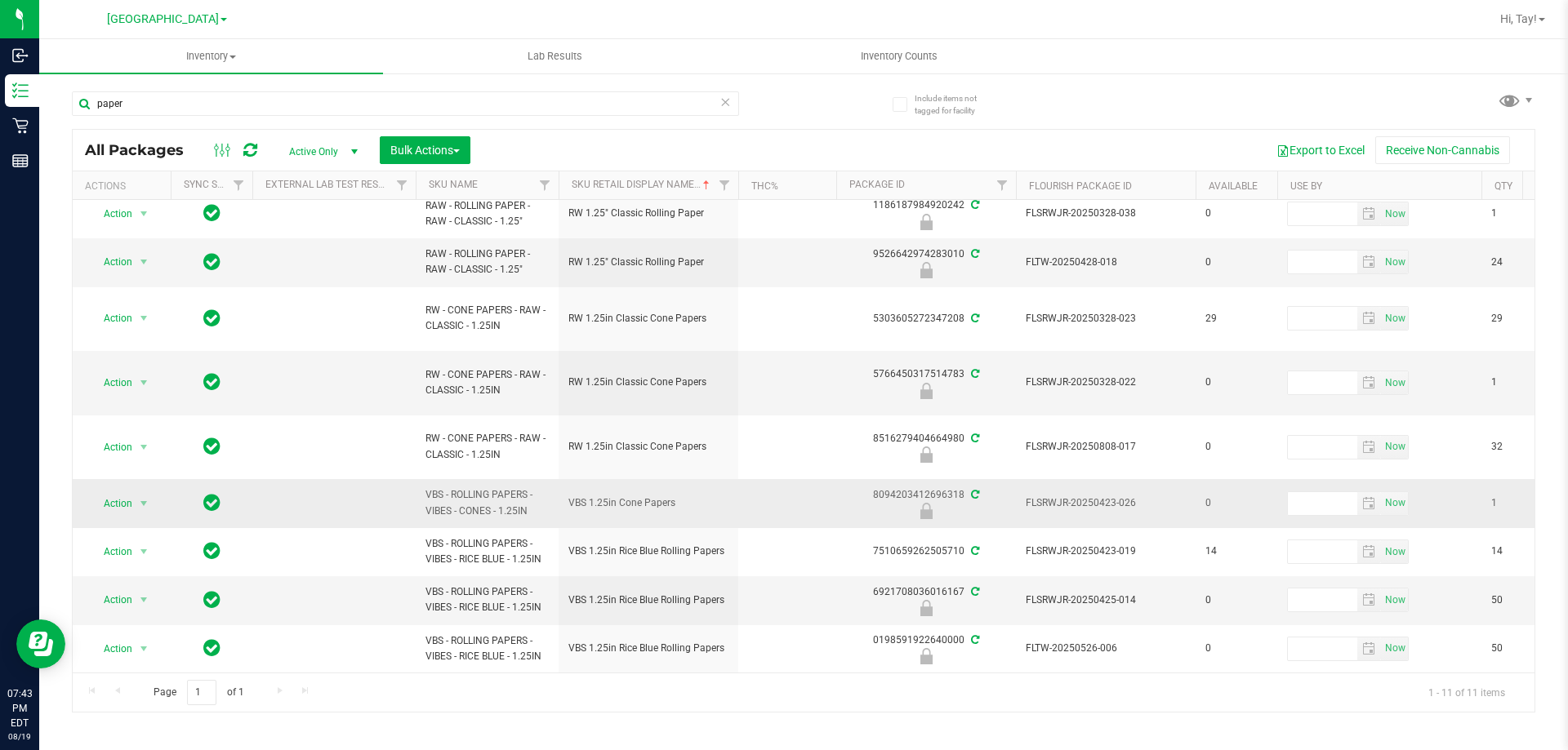
scroll to position [120, 0]
click at [230, 115] on input "paper" at bounding box center [405, 104] width 667 height 25
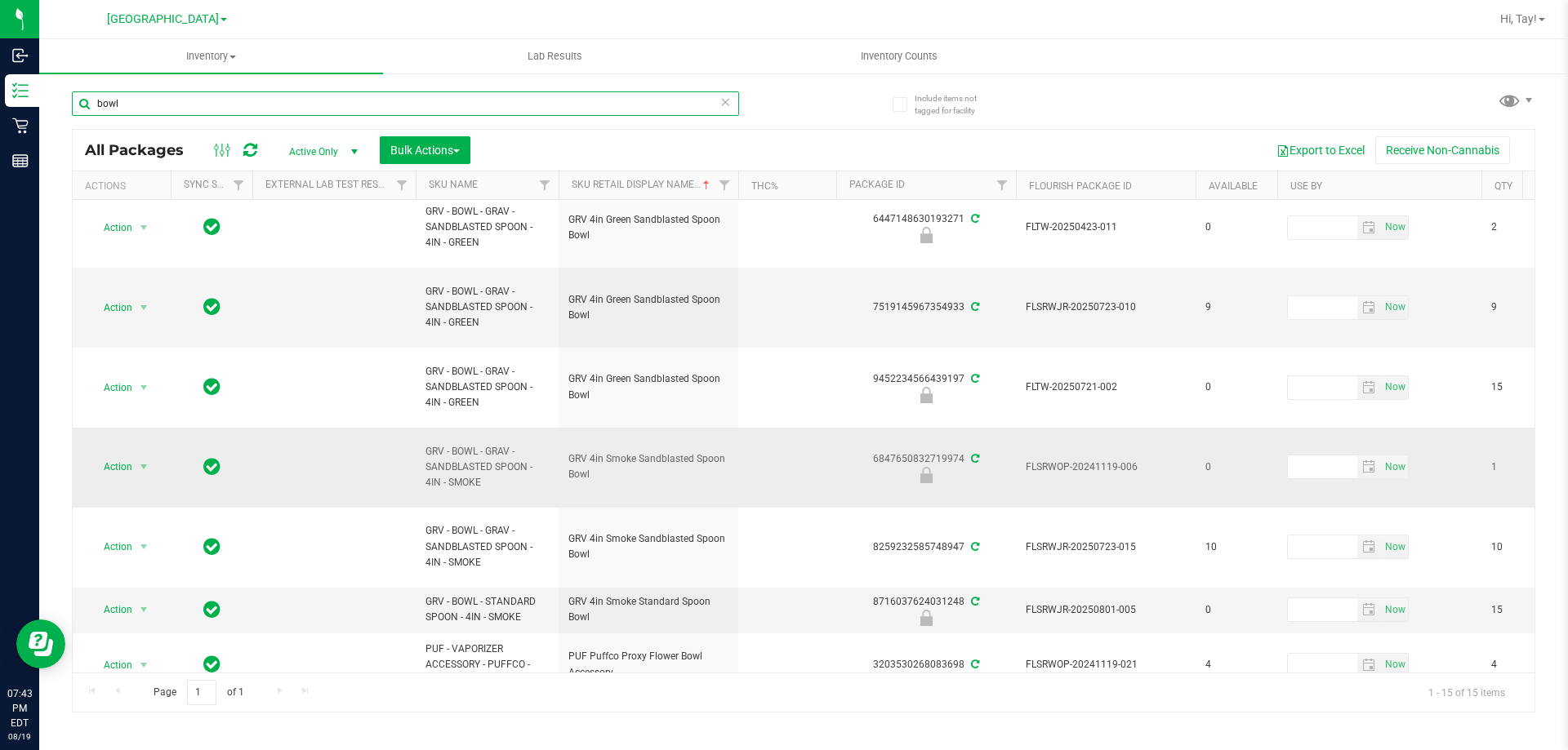
scroll to position [550, 0]
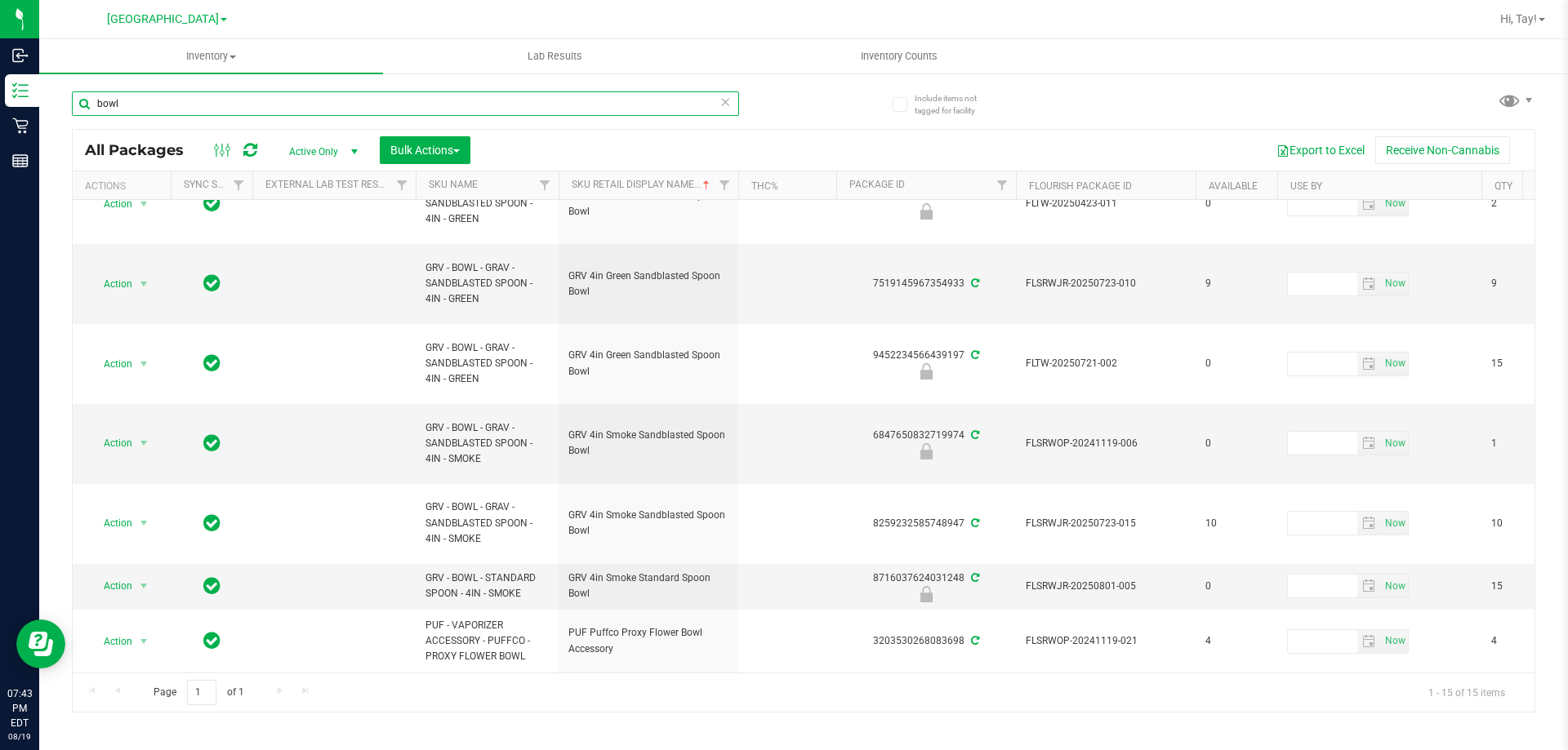
click at [350, 110] on input "bowl" at bounding box center [405, 104] width 667 height 25
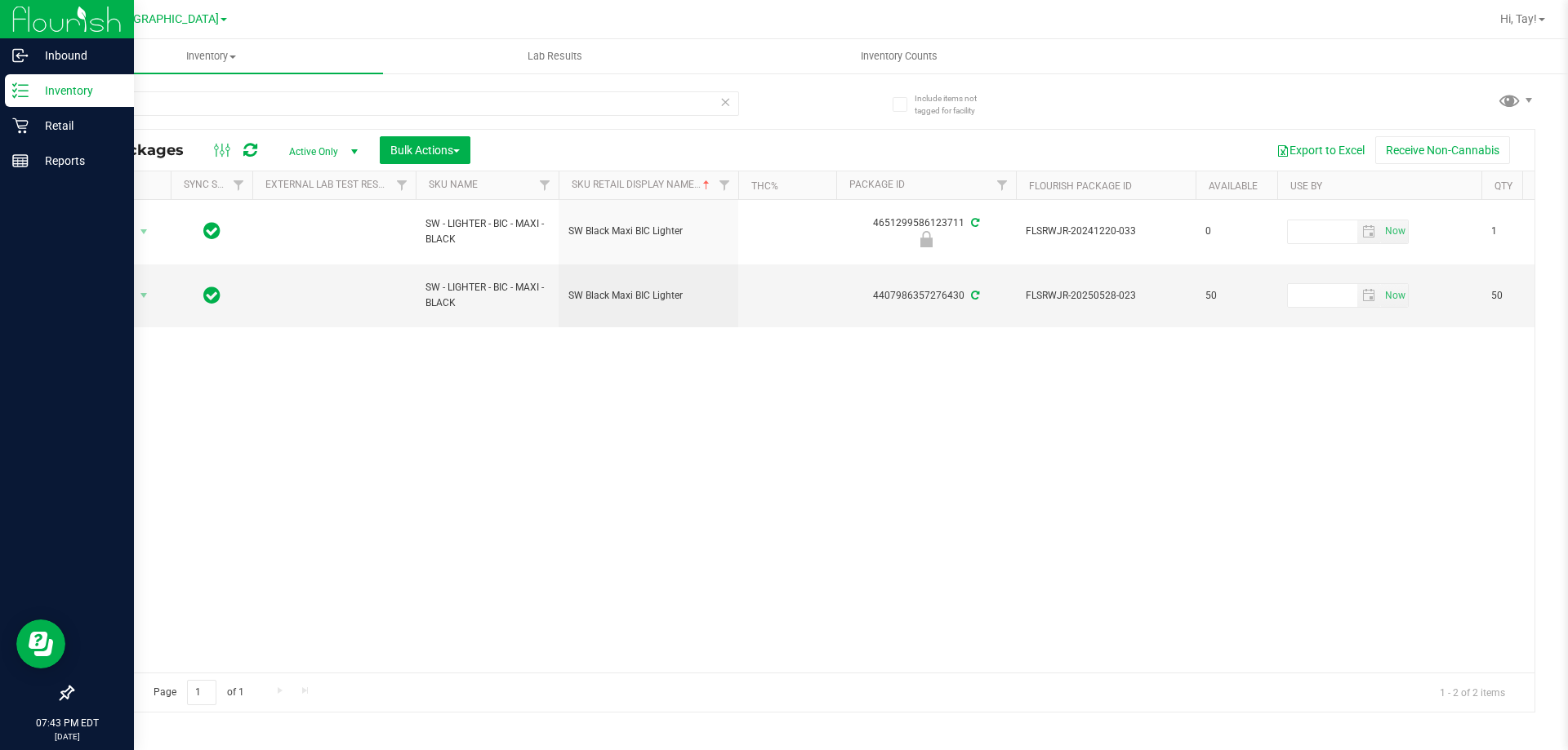
click at [23, 85] on line at bounding box center [23, 85] width 9 height 0
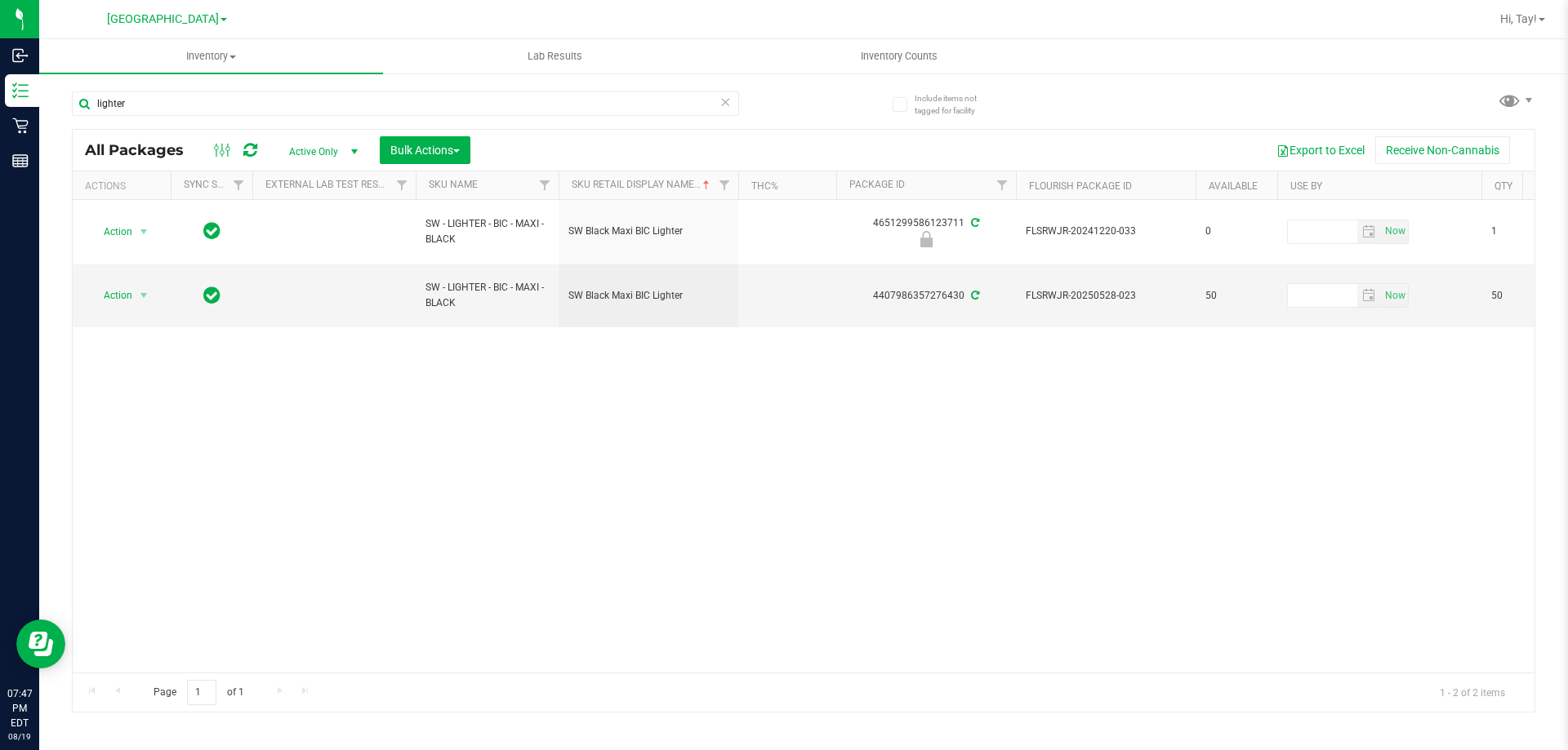
click at [410, 473] on div "Action Action Edit attributes Global inventory Locate package Package audit log…" at bounding box center [803, 436] width 1461 height 473
click at [174, 109] on input "lighter" at bounding box center [405, 104] width 667 height 25
type input "zkr"
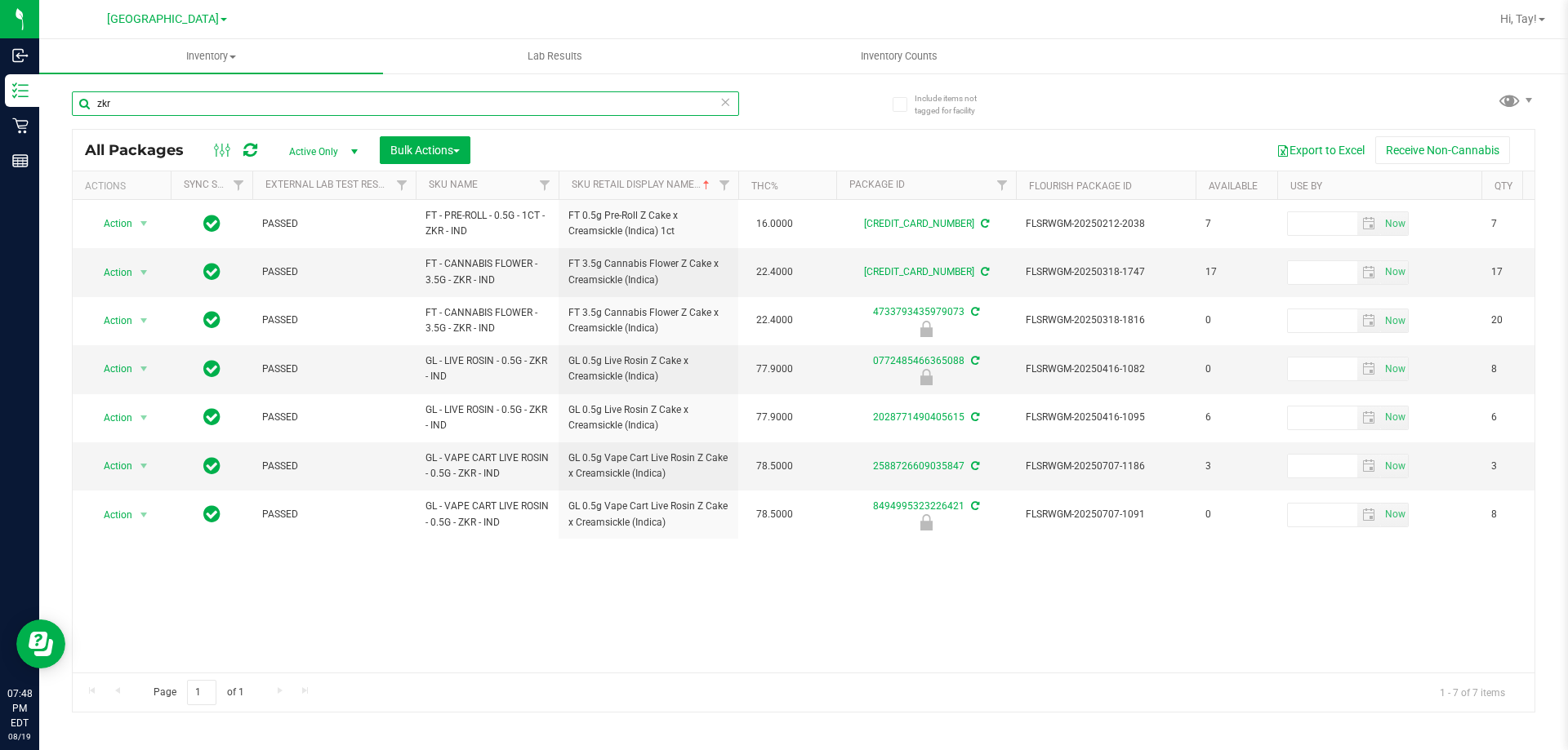
click at [360, 99] on input "zkr" at bounding box center [405, 104] width 667 height 25
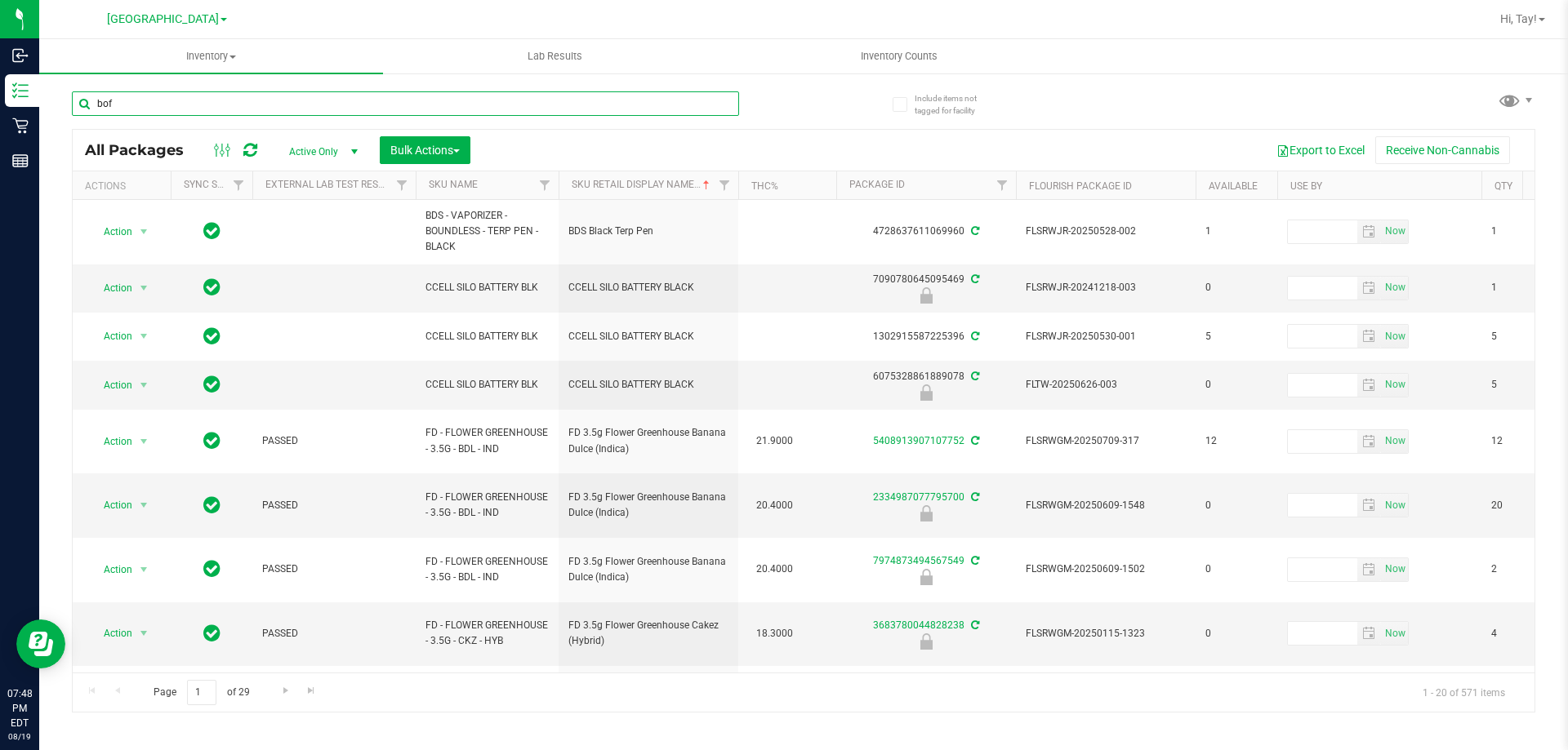
type input "bof"
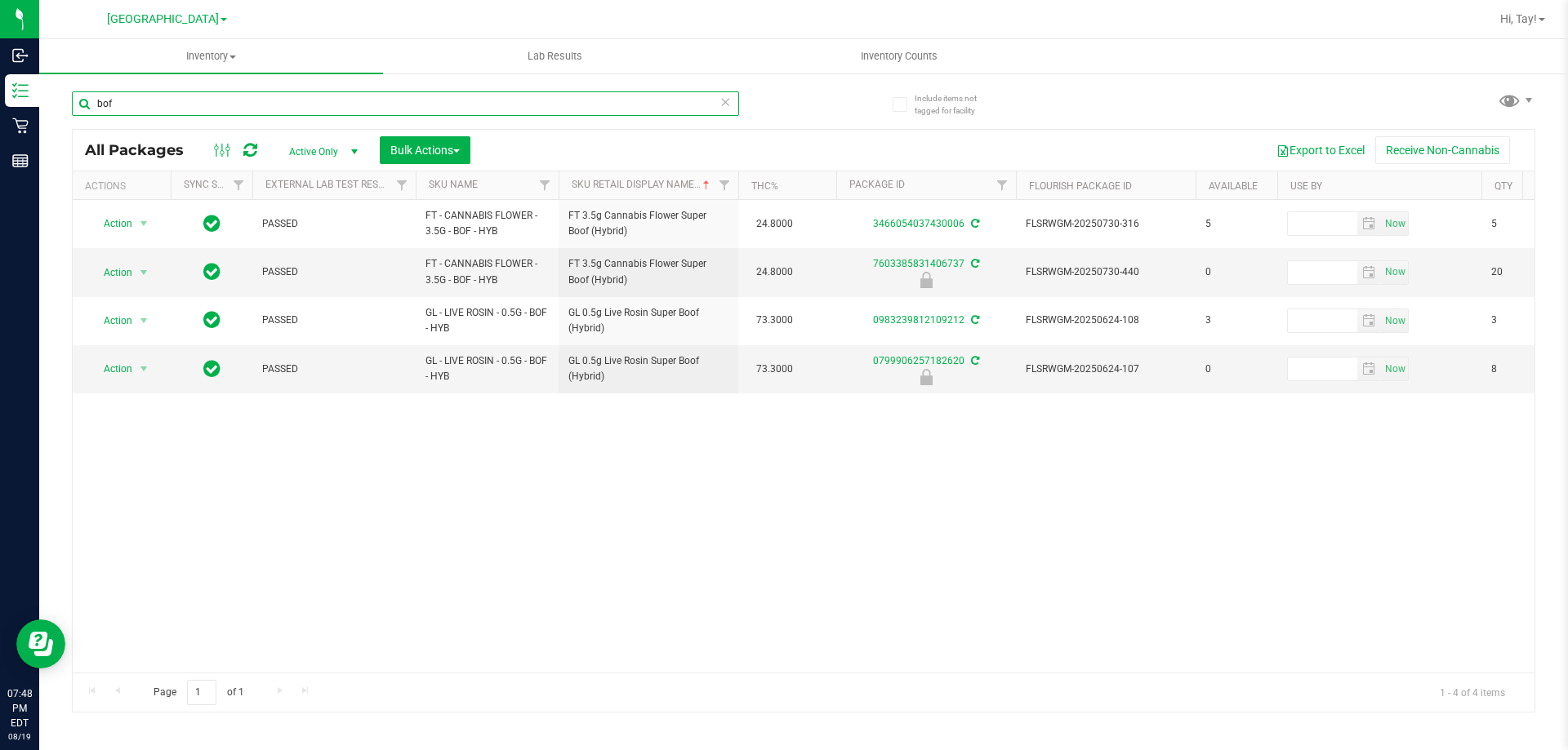
click at [207, 97] on input "bof" at bounding box center [405, 104] width 667 height 25
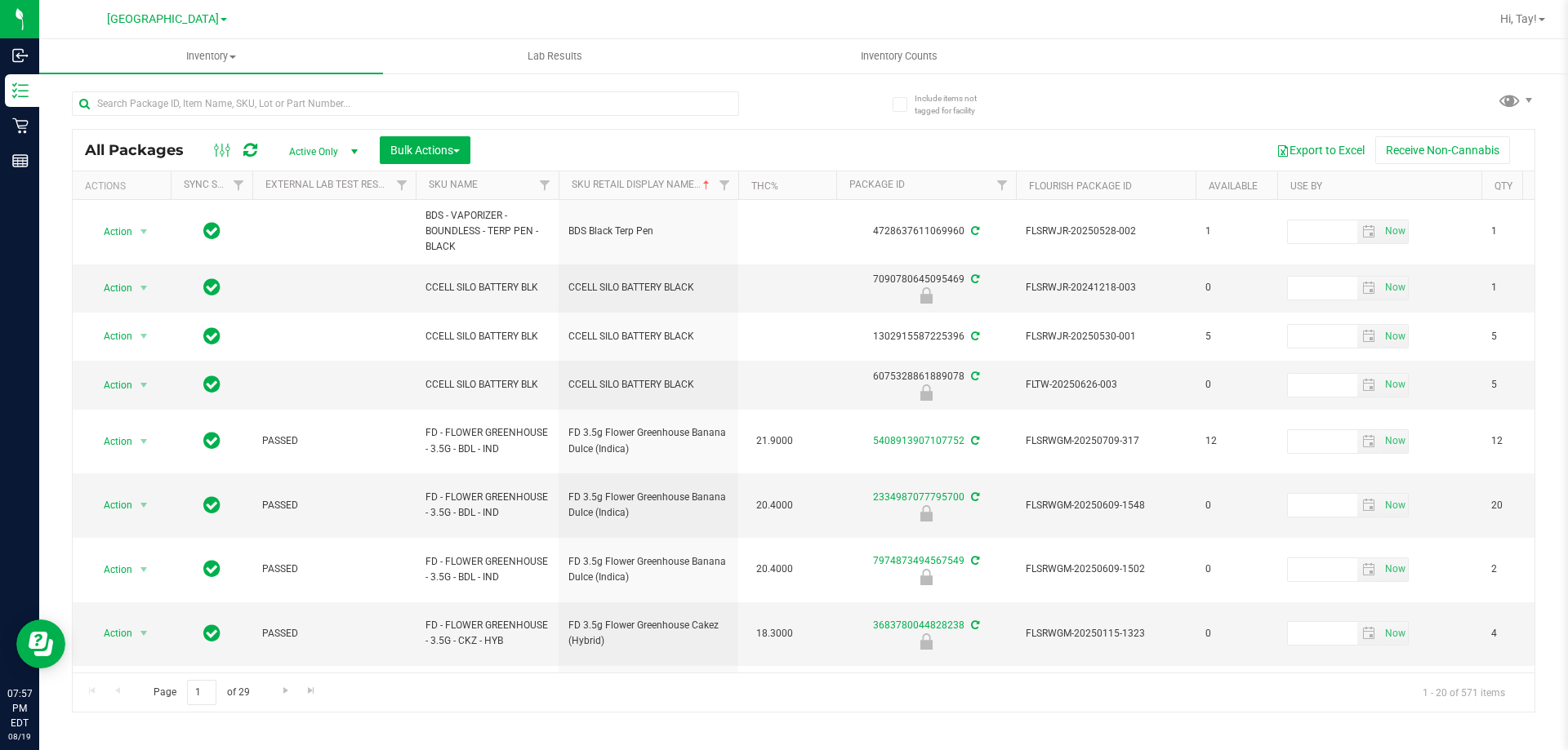
click at [810, 109] on div "All Packages Active Only Active Only Lab Samples Locked All External Internal B…" at bounding box center [803, 393] width 1463 height 636
click at [666, 154] on div "Export to Excel Receive Non-Cannabis" at bounding box center [1001, 150] width 1039 height 28
click at [320, 98] on input "text" at bounding box center [405, 104] width 667 height 25
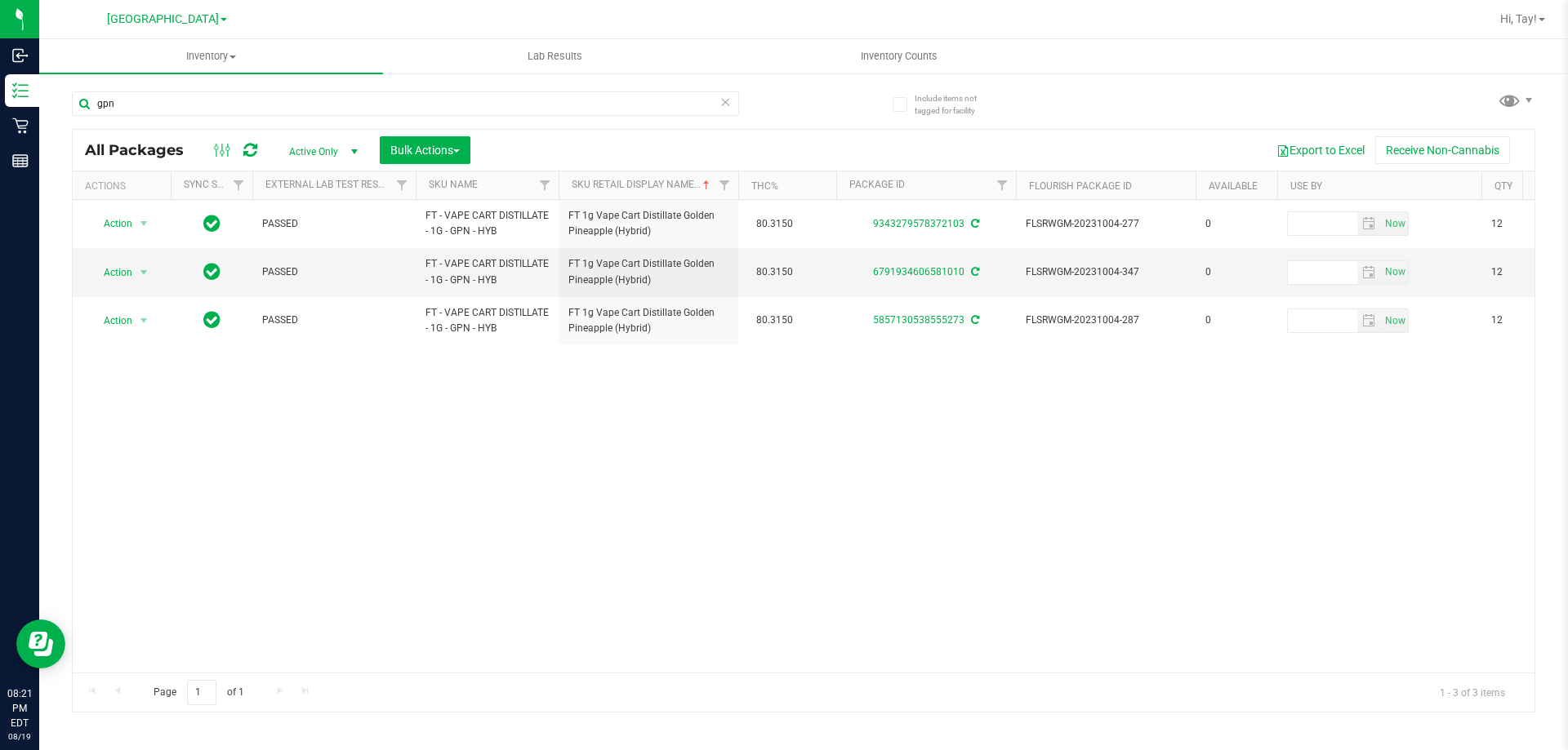
click at [751, 530] on div "Action Action Edit attributes Global inventory Locate package Package audit log…" at bounding box center [803, 436] width 1461 height 473
click at [461, 104] on input "gpn" at bounding box center [405, 104] width 667 height 25
type input "g"
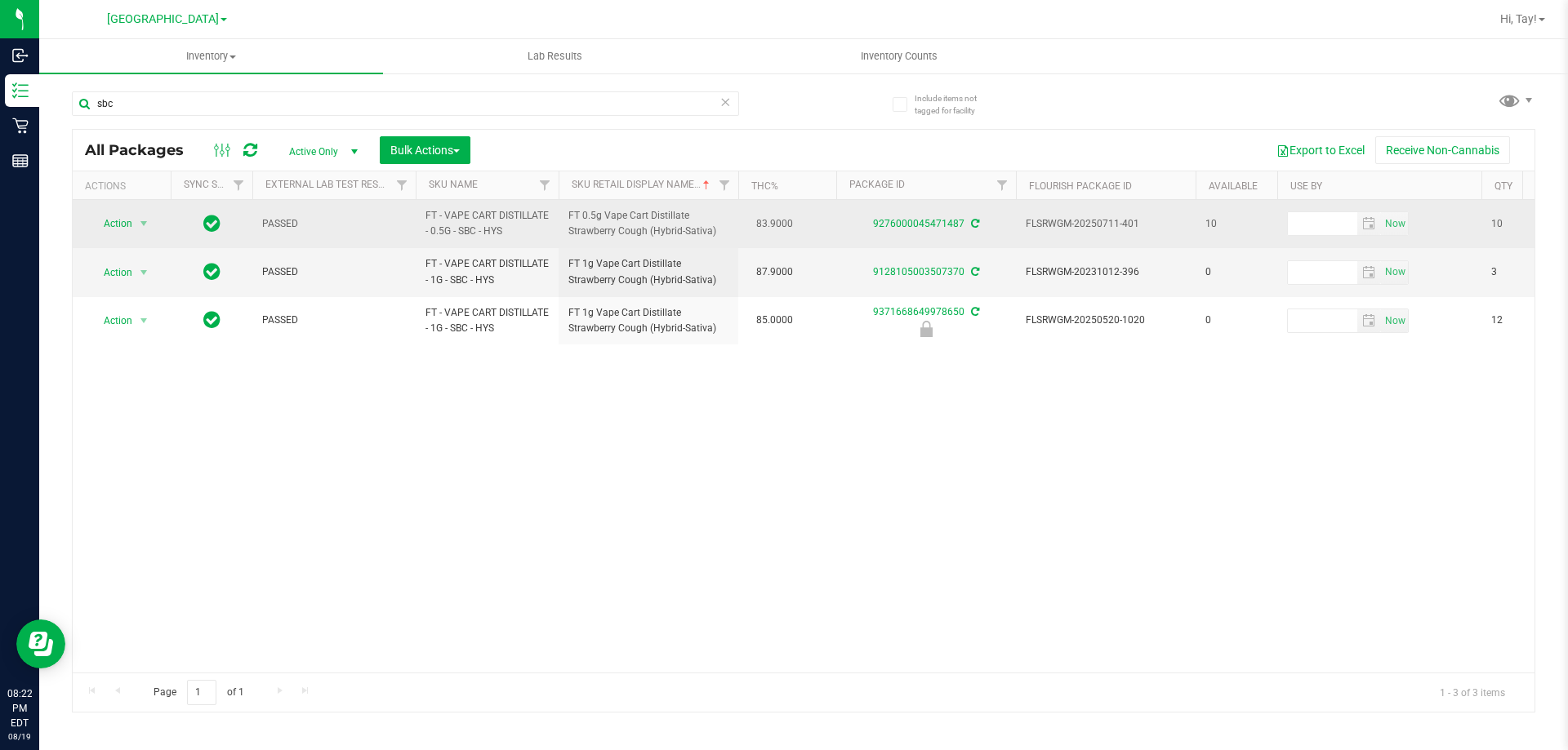
click at [832, 210] on td "83.9000" at bounding box center [787, 224] width 98 height 48
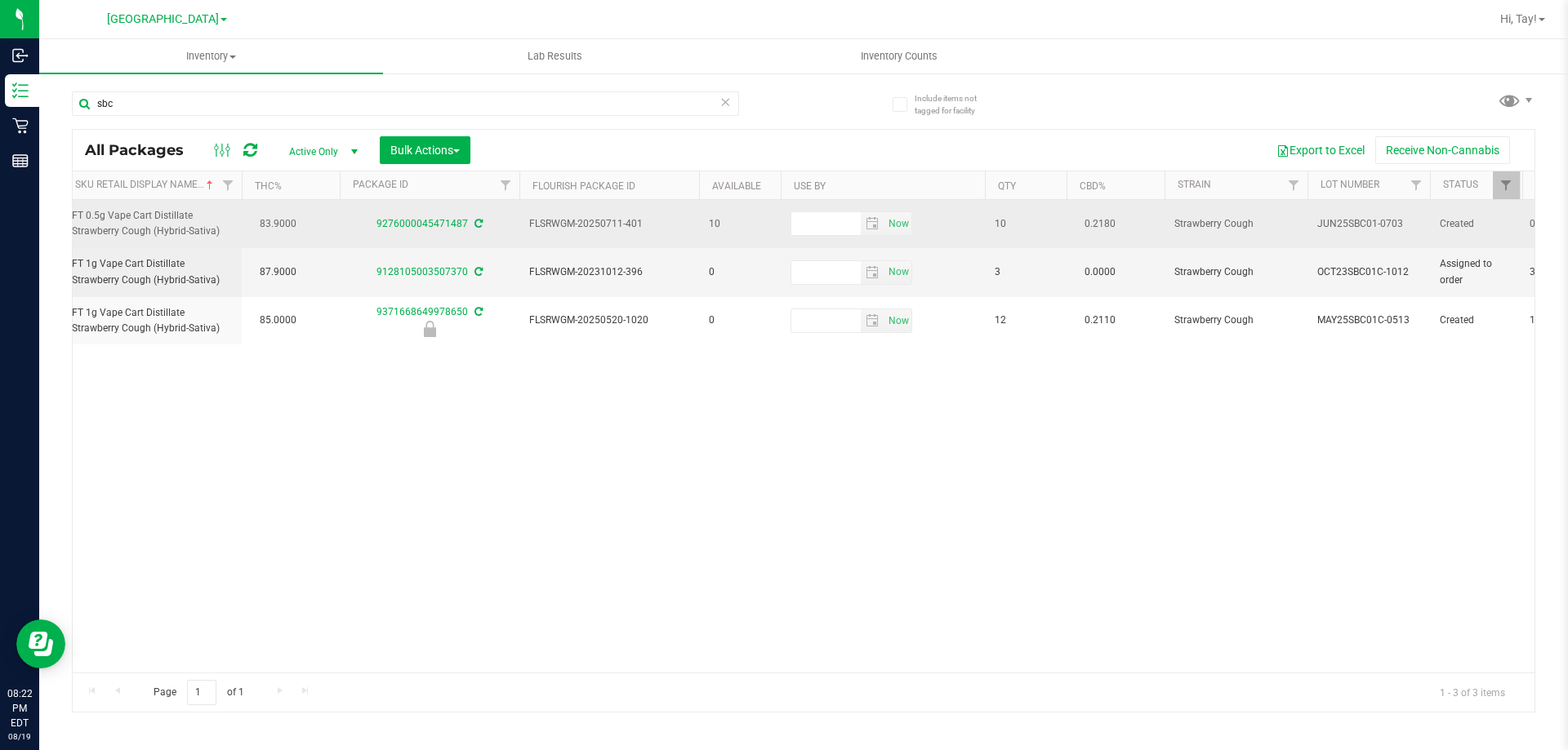
scroll to position [0, 464]
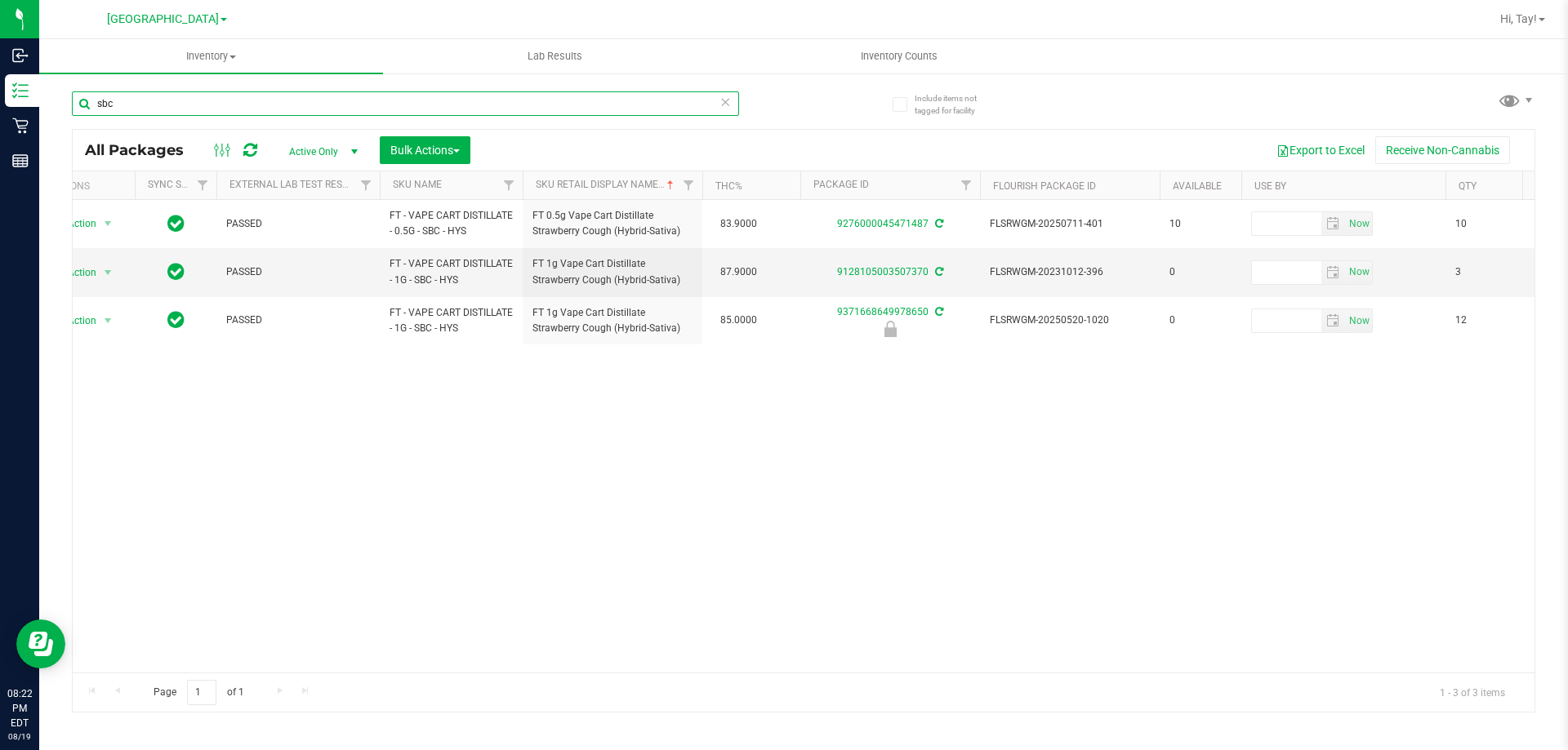
click at [202, 101] on input "sbc" at bounding box center [405, 104] width 667 height 25
type input "s"
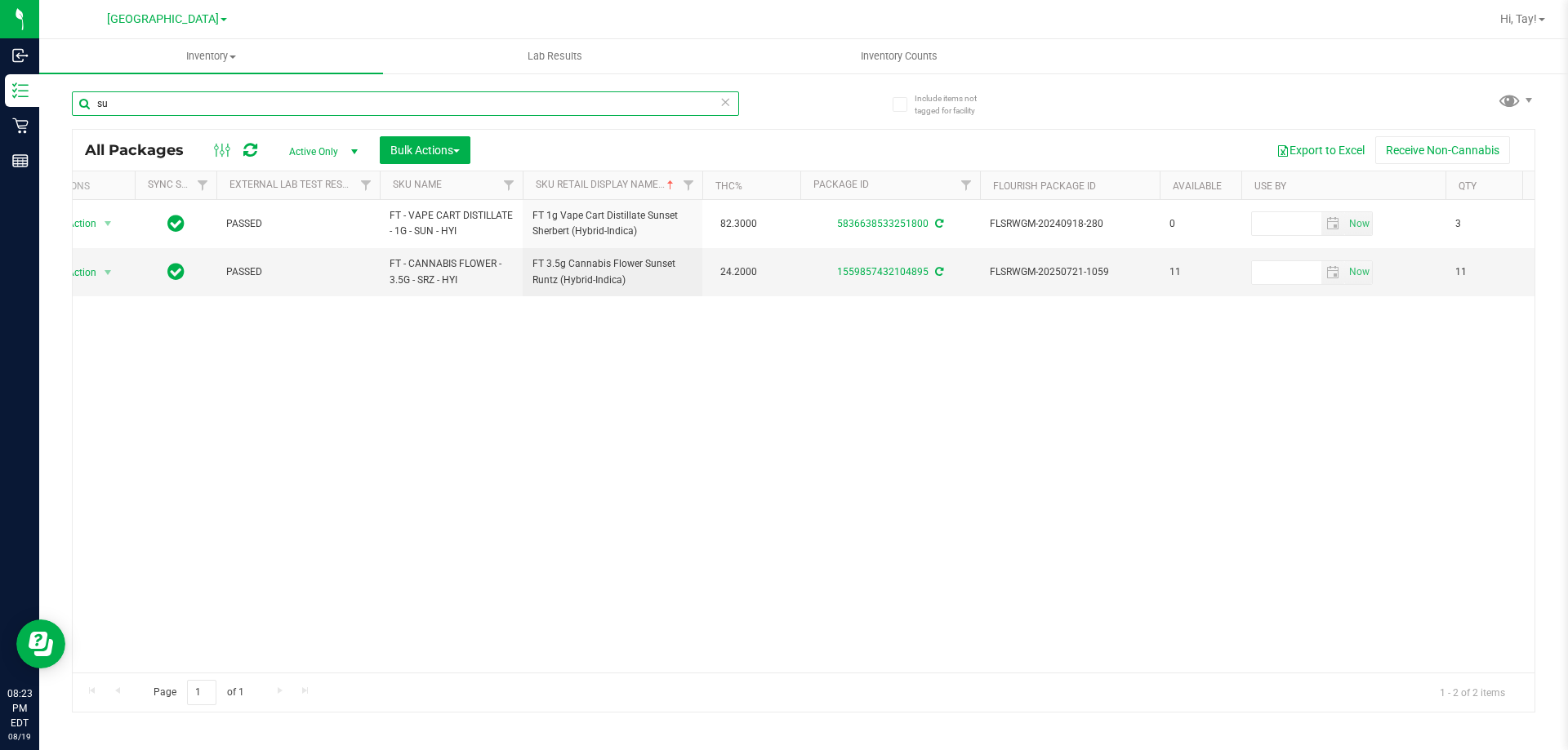
type input "s"
type input "bzk"
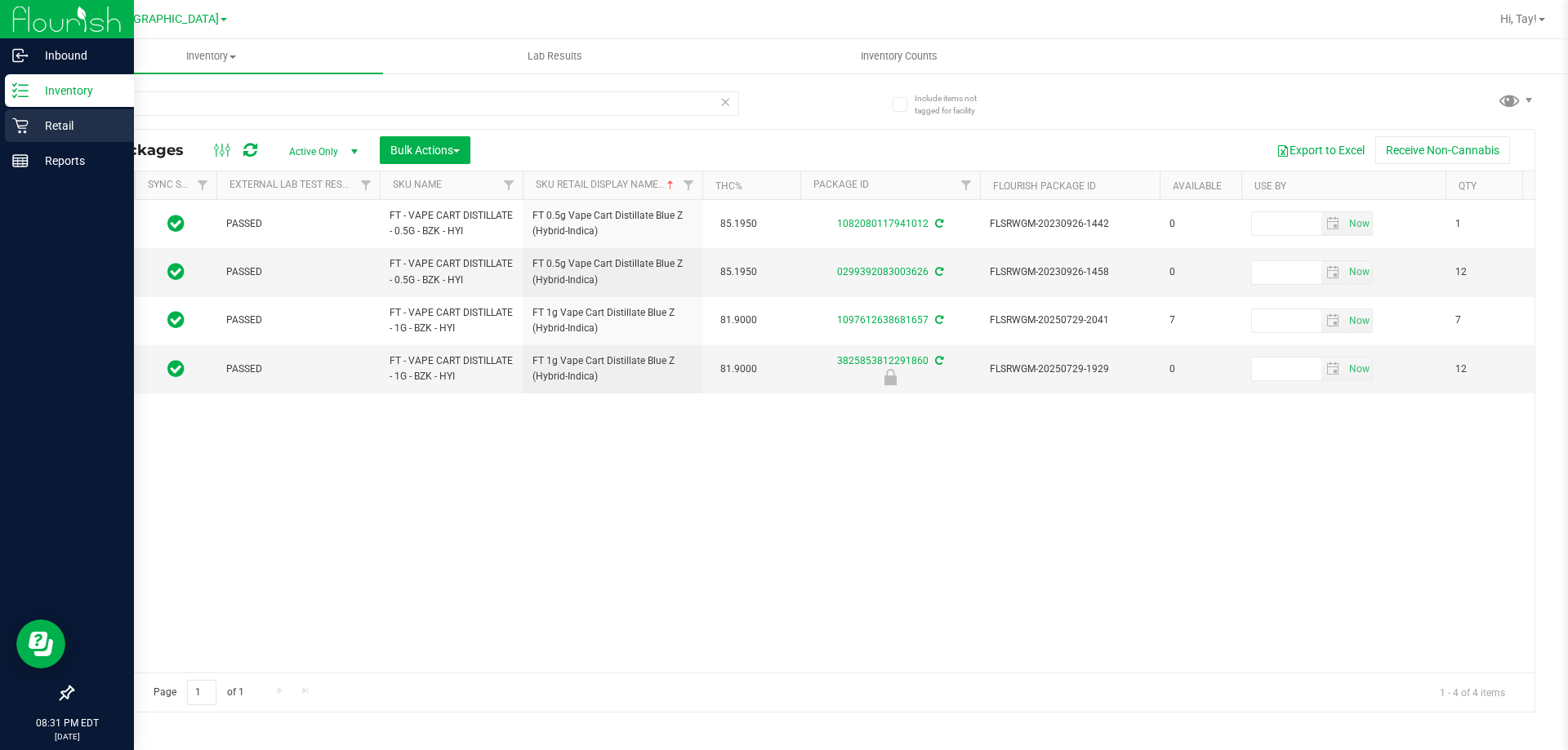
click at [29, 128] on p "Retail" at bounding box center [78, 125] width 98 height 20
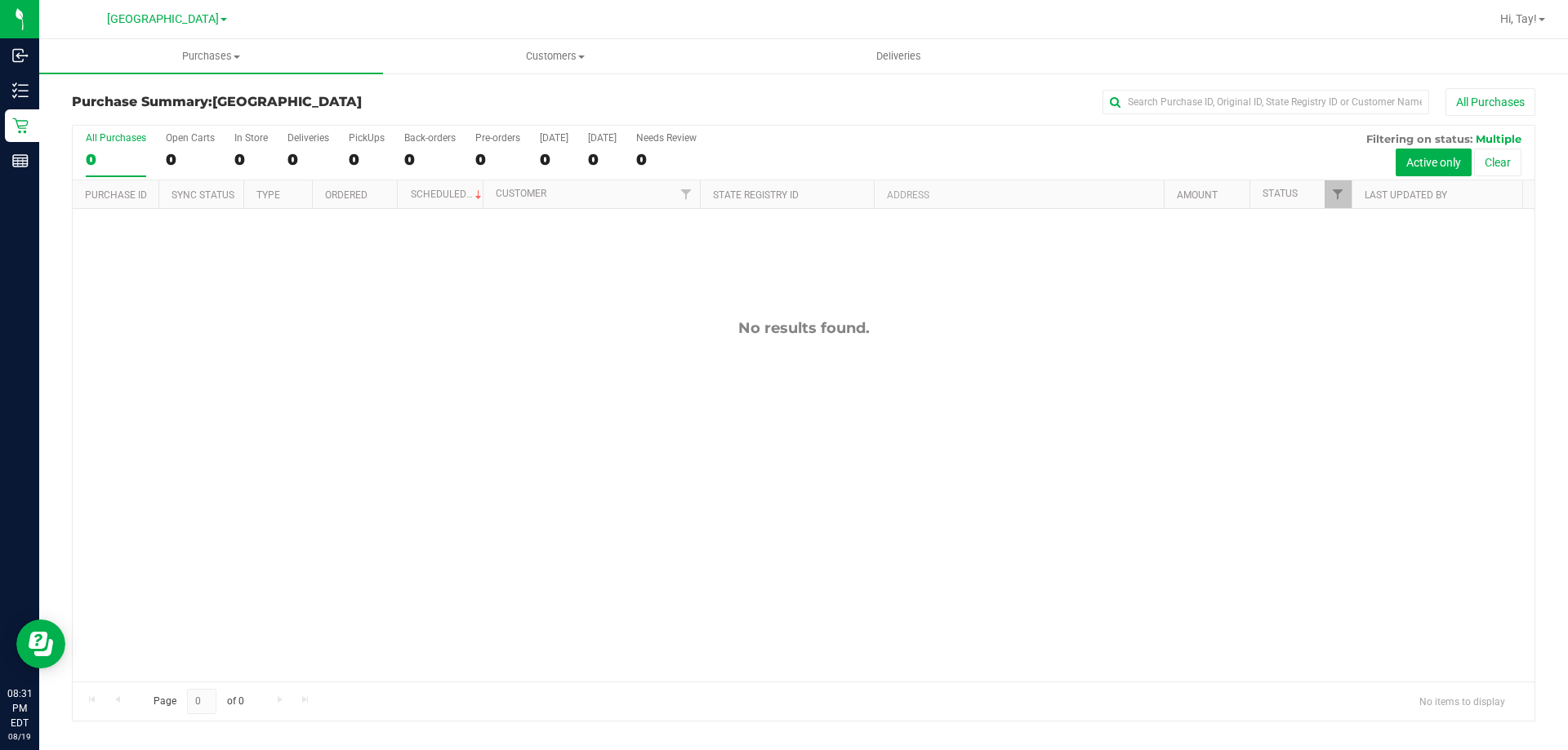
click at [360, 153] on div "0" at bounding box center [367, 159] width 36 height 19
click at [0, 0] on input "PickUps 0" at bounding box center [0, 0] width 0 height 0
click at [1335, 194] on span "Filter" at bounding box center [1337, 193] width 13 height 13
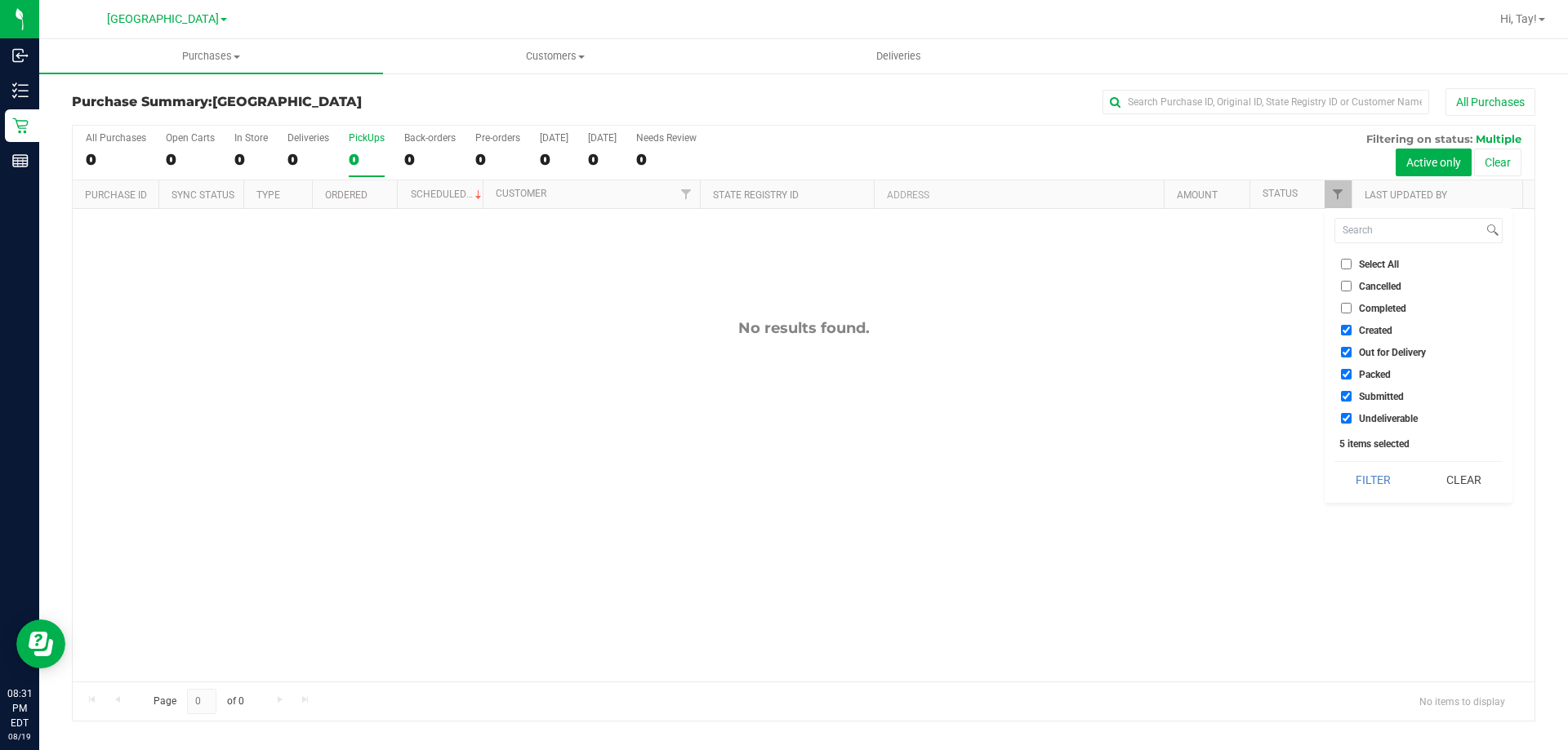
click at [1181, 330] on div "No results found." at bounding box center [803, 328] width 1461 height 18
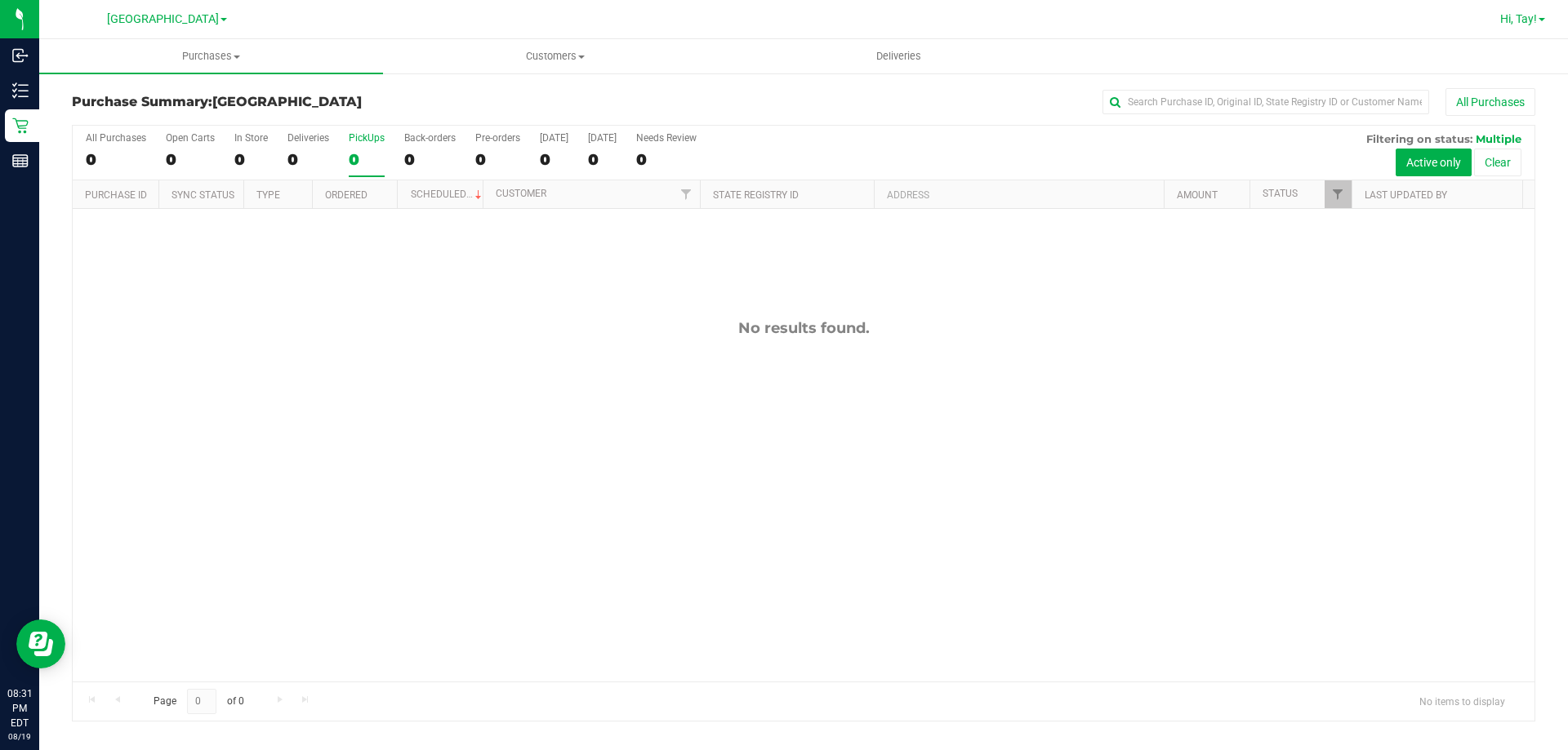
click at [1518, 20] on span "Hi, Tay!" at bounding box center [1517, 18] width 37 height 13
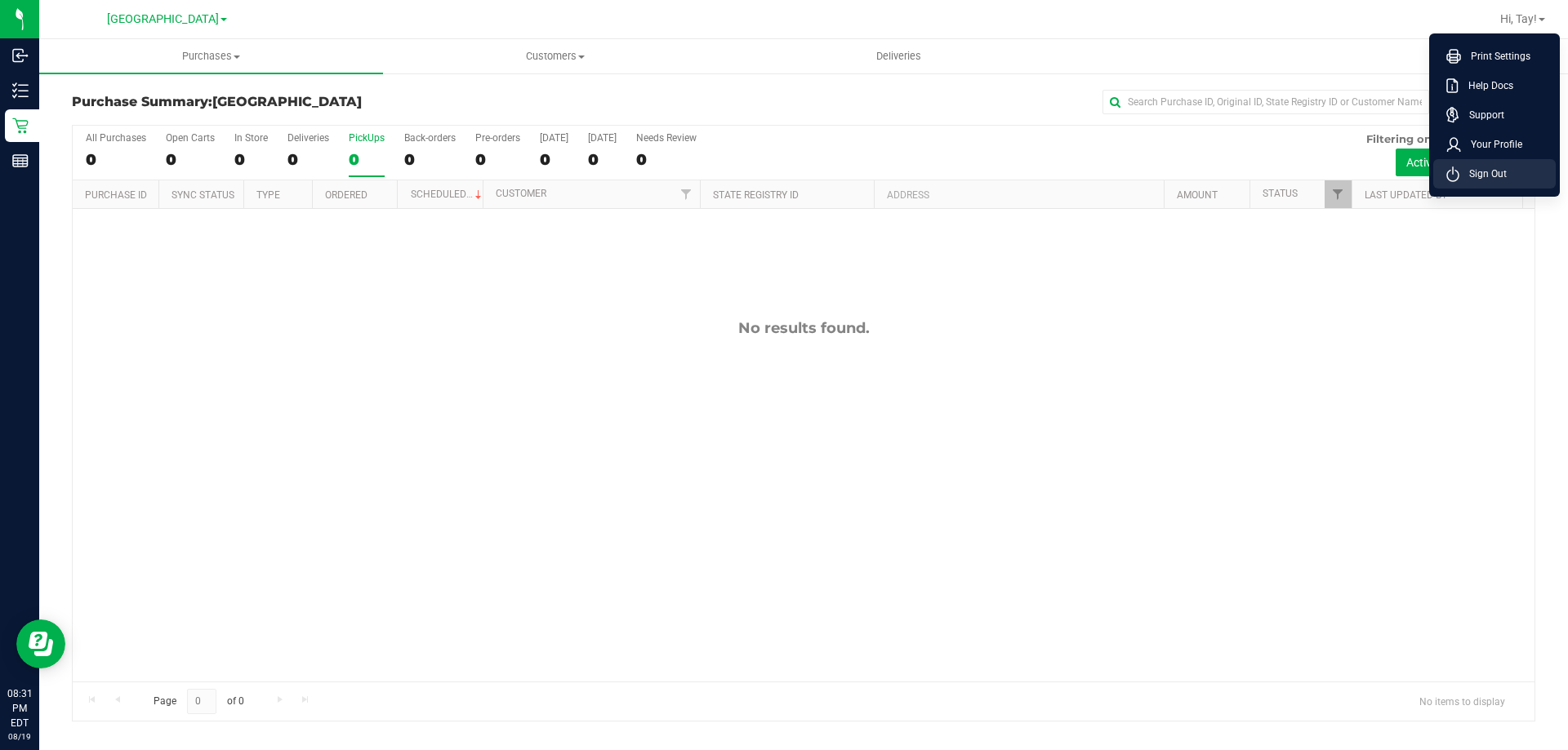
click at [1492, 183] on li "Sign Out" at bounding box center [1493, 174] width 123 height 30
